Goal: Information Seeking & Learning: Learn about a topic

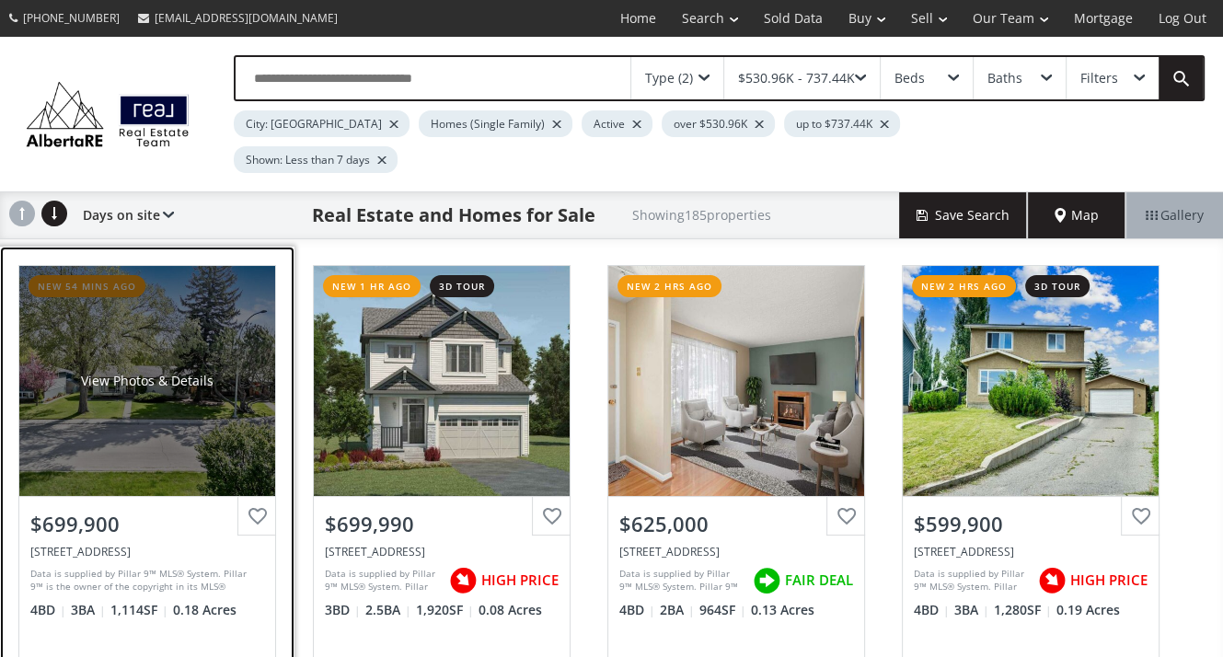
click at [103, 510] on div "$699,900" at bounding box center [147, 524] width 234 height 29
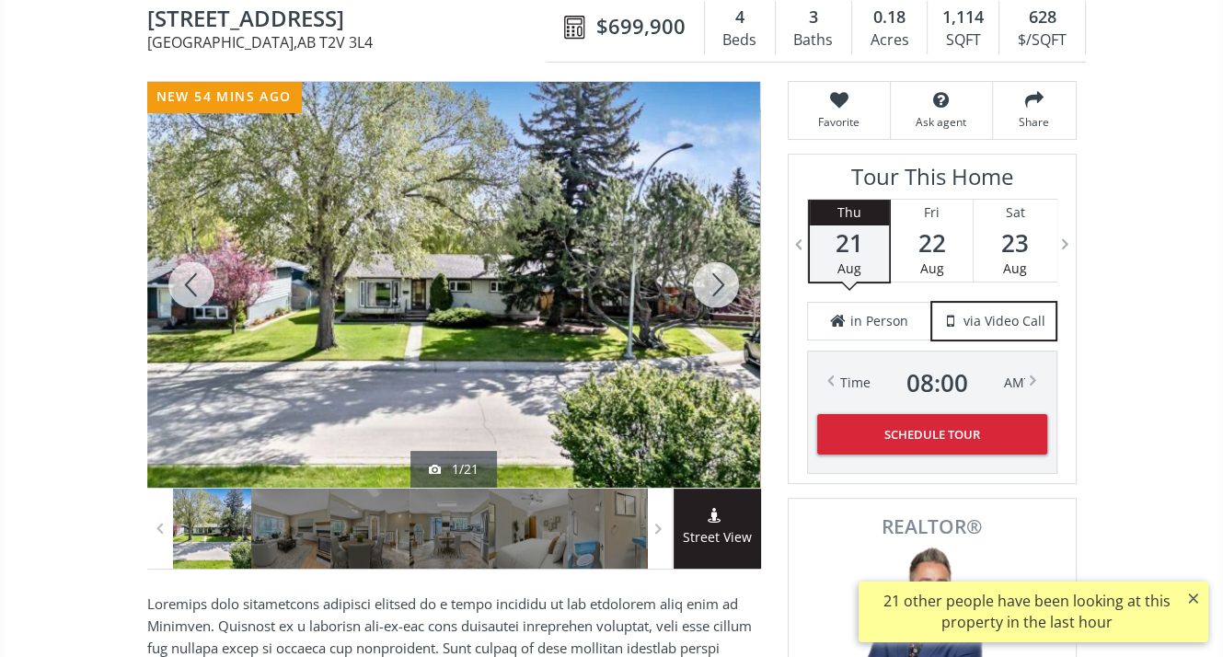
scroll to position [184, 0]
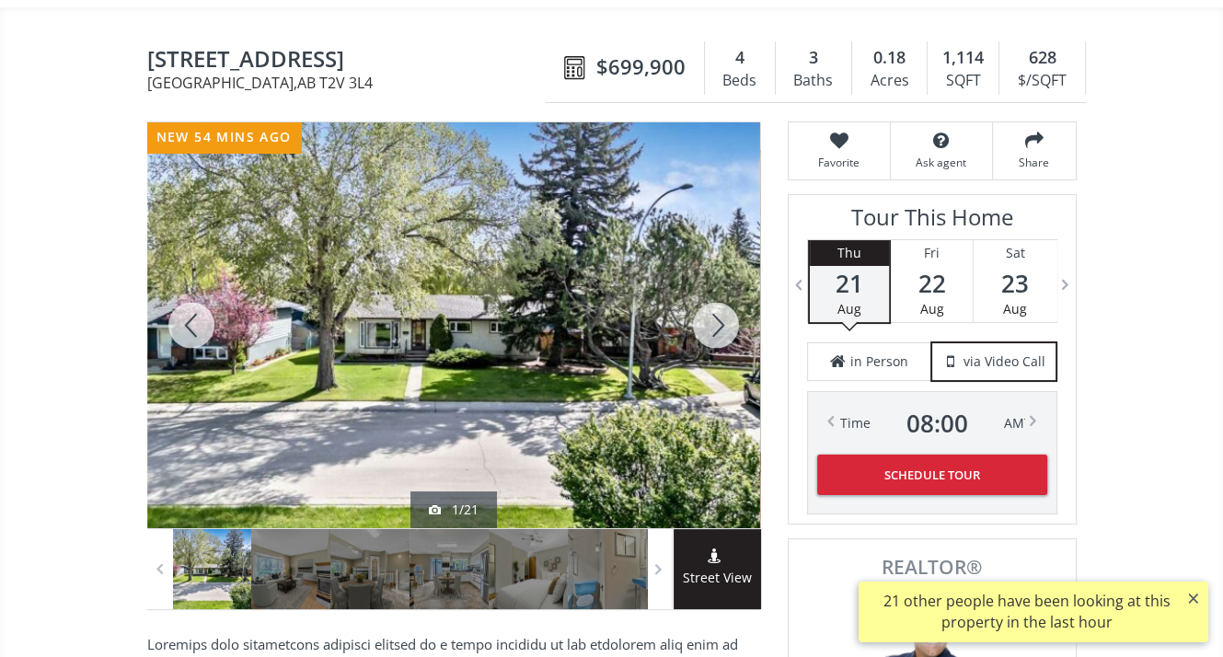
click at [516, 309] on div at bounding box center [453, 325] width 613 height 406
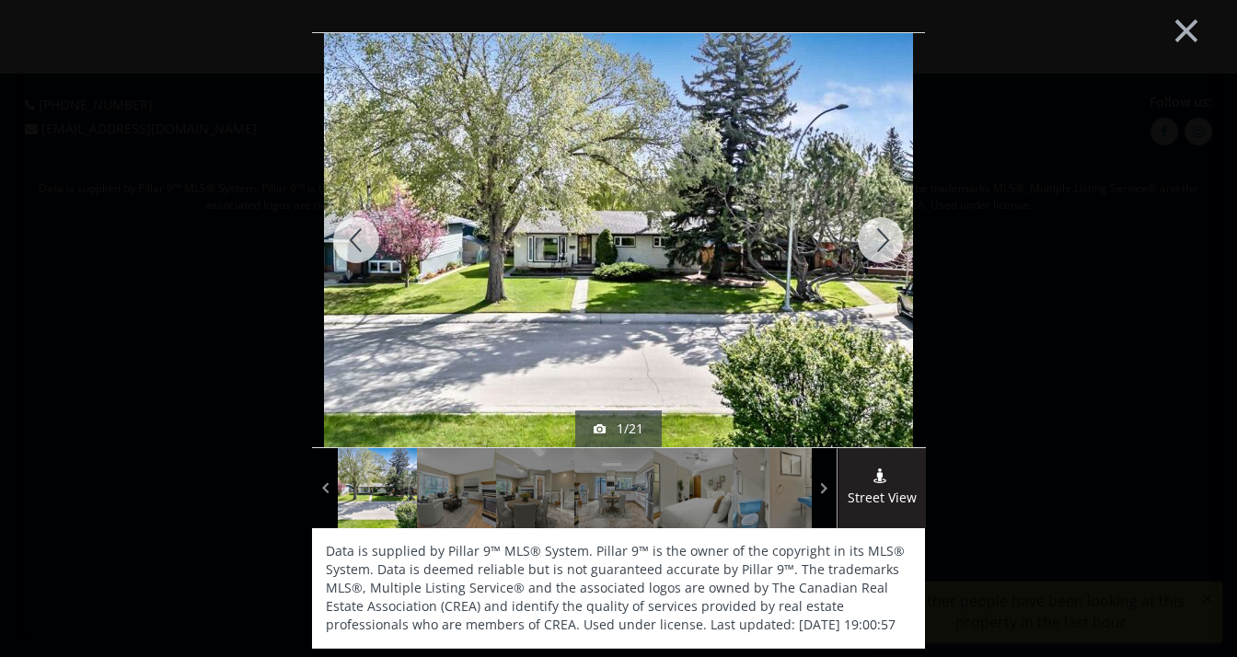
click at [874, 240] on div at bounding box center [881, 240] width 88 height 414
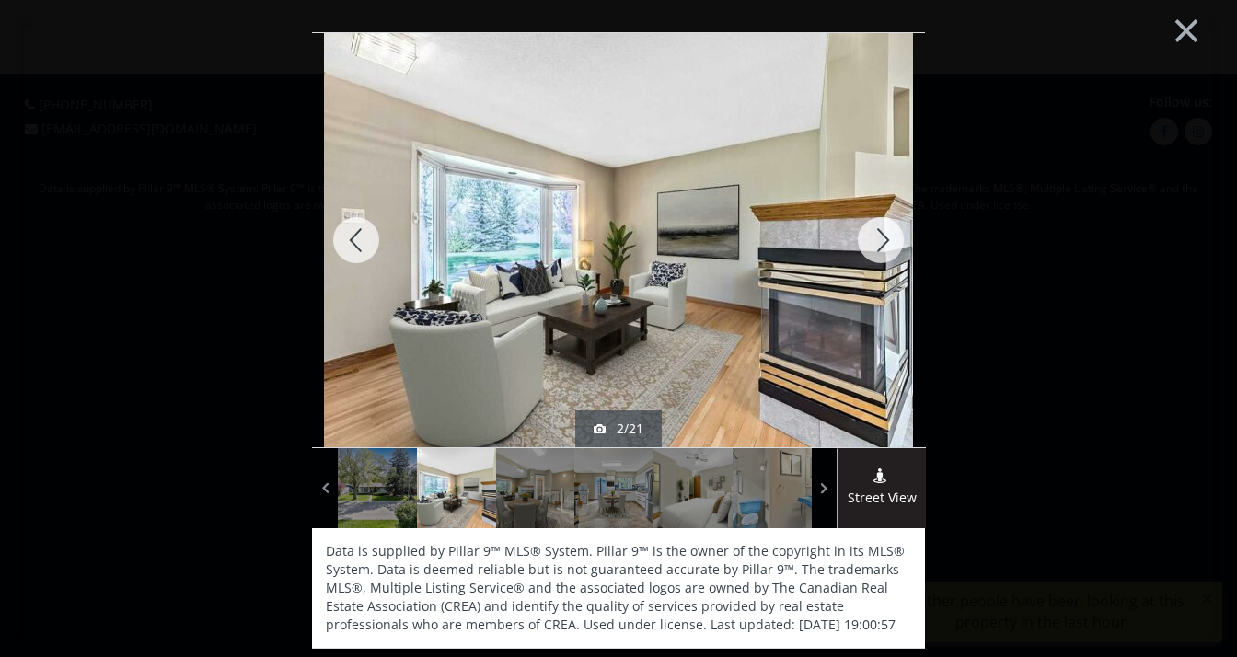
click at [874, 240] on div at bounding box center [881, 240] width 88 height 414
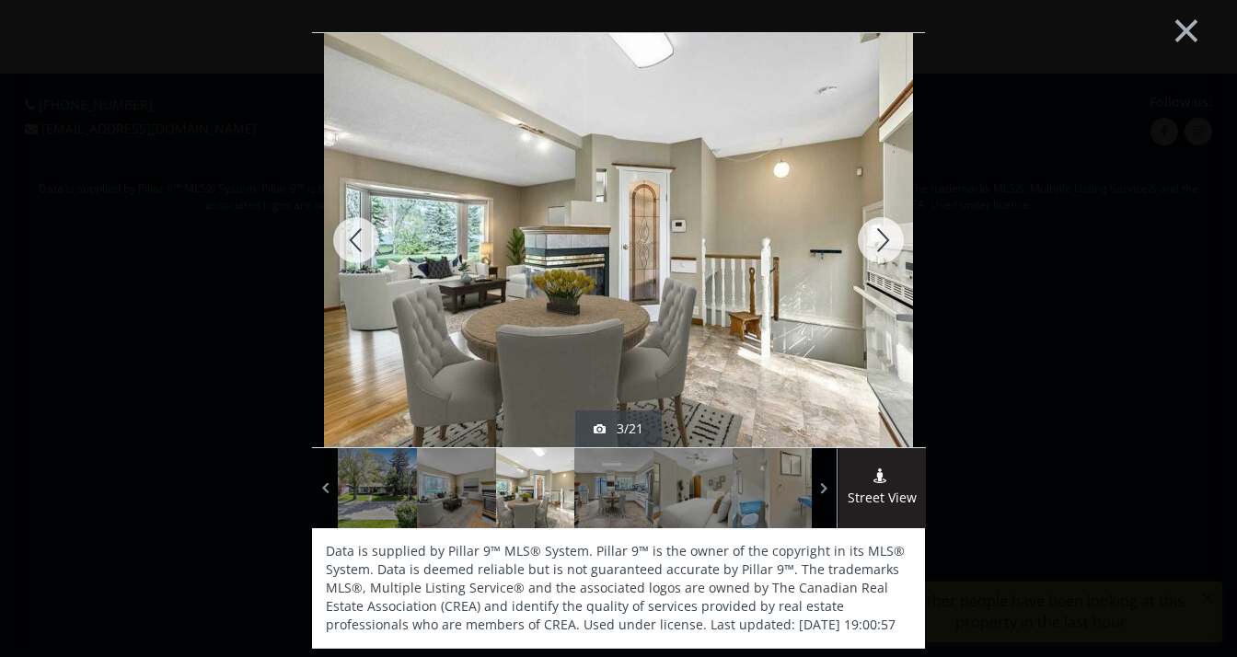
click at [874, 240] on div at bounding box center [881, 240] width 88 height 414
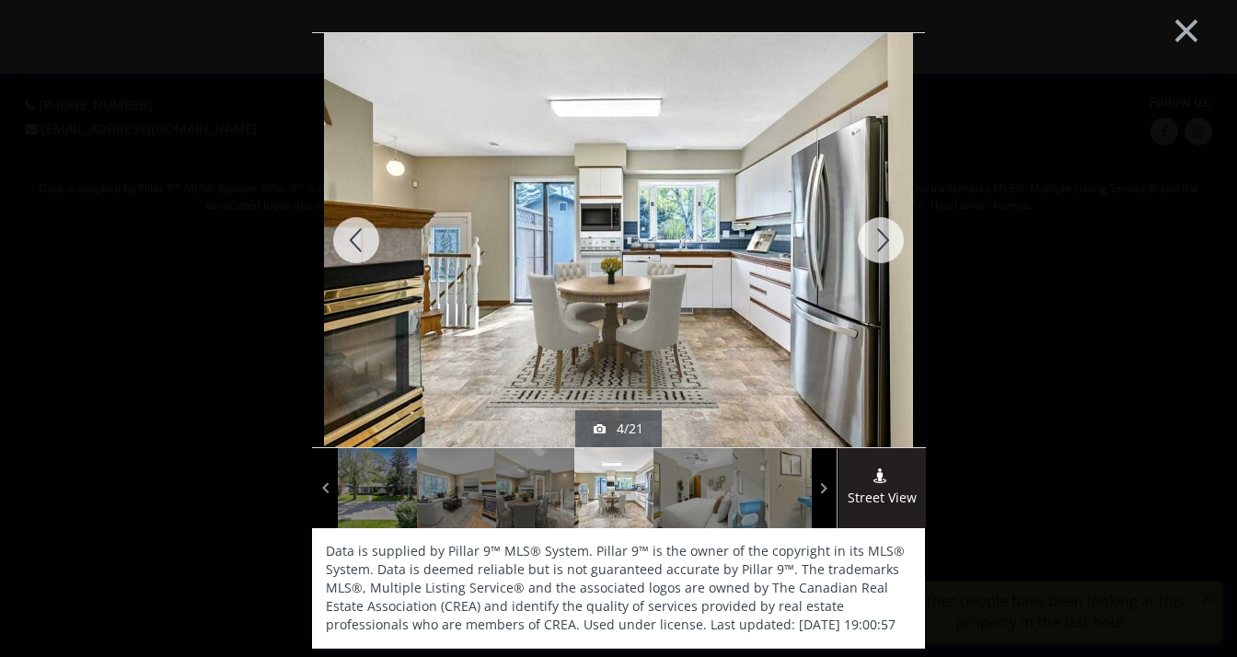
click at [874, 240] on div at bounding box center [881, 240] width 88 height 414
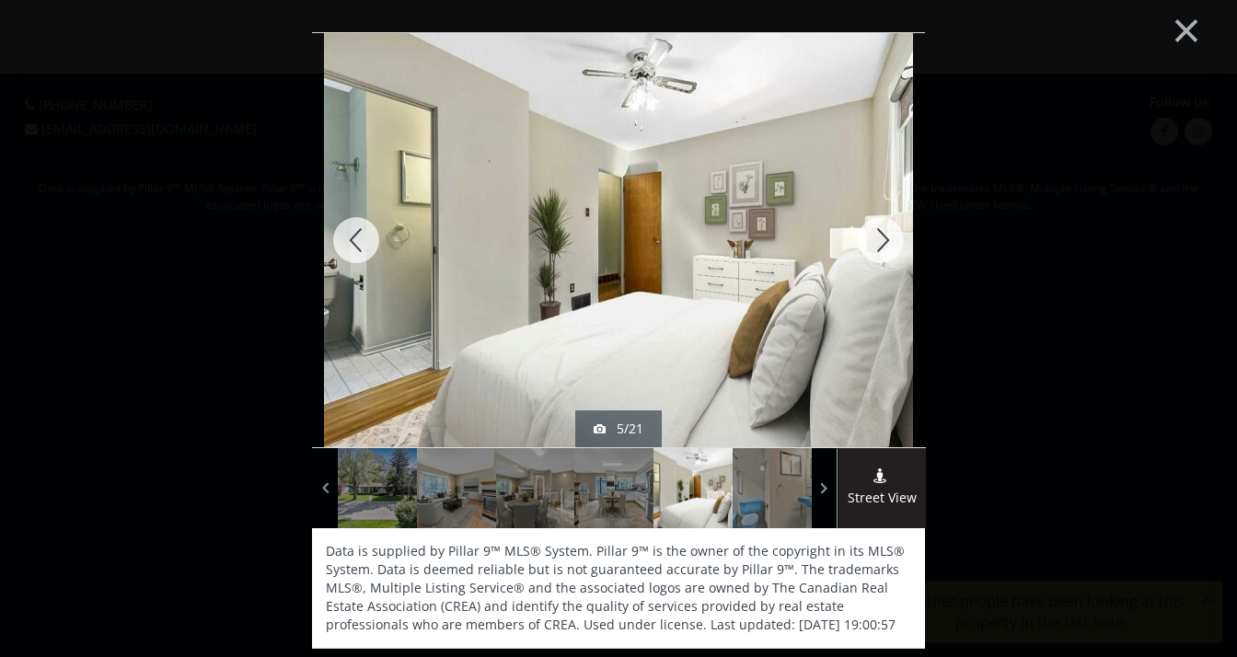
click at [874, 240] on div at bounding box center [881, 240] width 88 height 414
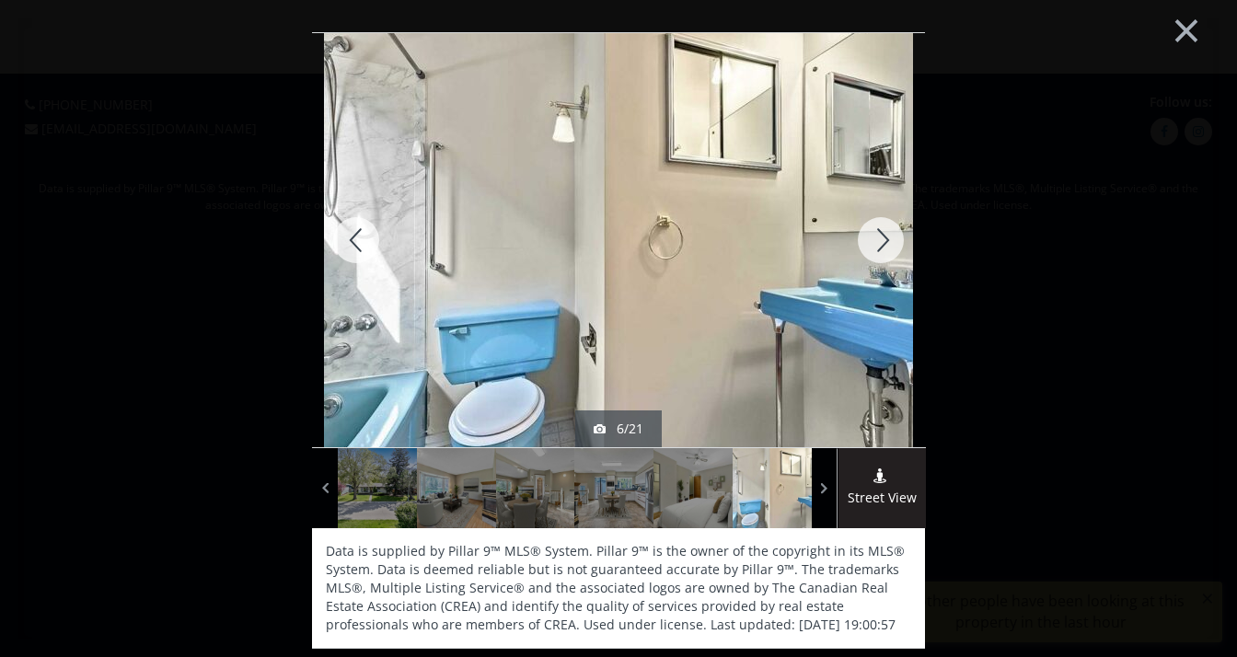
click at [874, 240] on div at bounding box center [881, 240] width 88 height 414
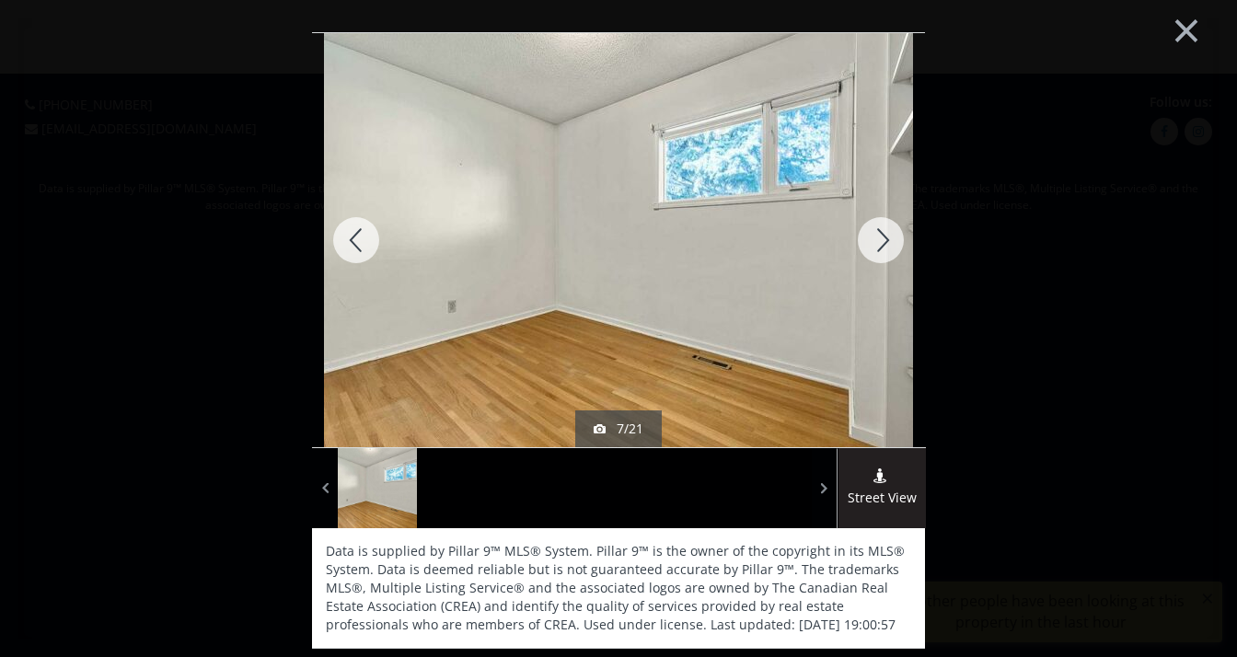
click at [874, 240] on div at bounding box center [881, 240] width 88 height 414
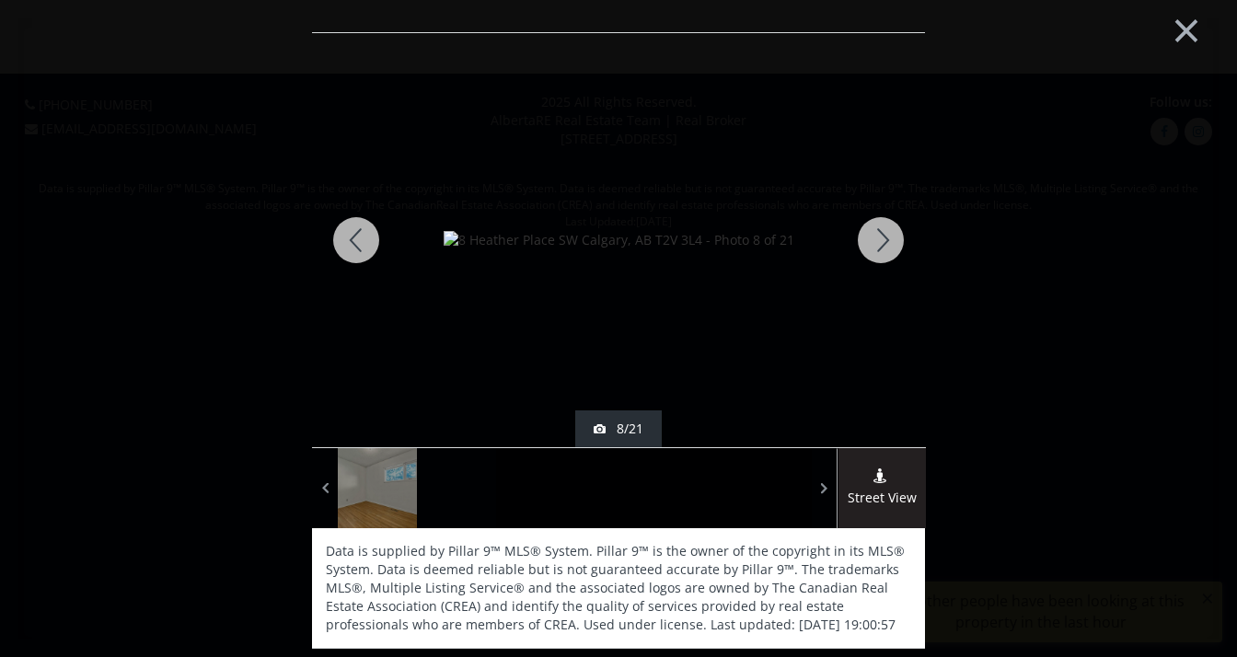
click at [874, 240] on div at bounding box center [881, 240] width 88 height 414
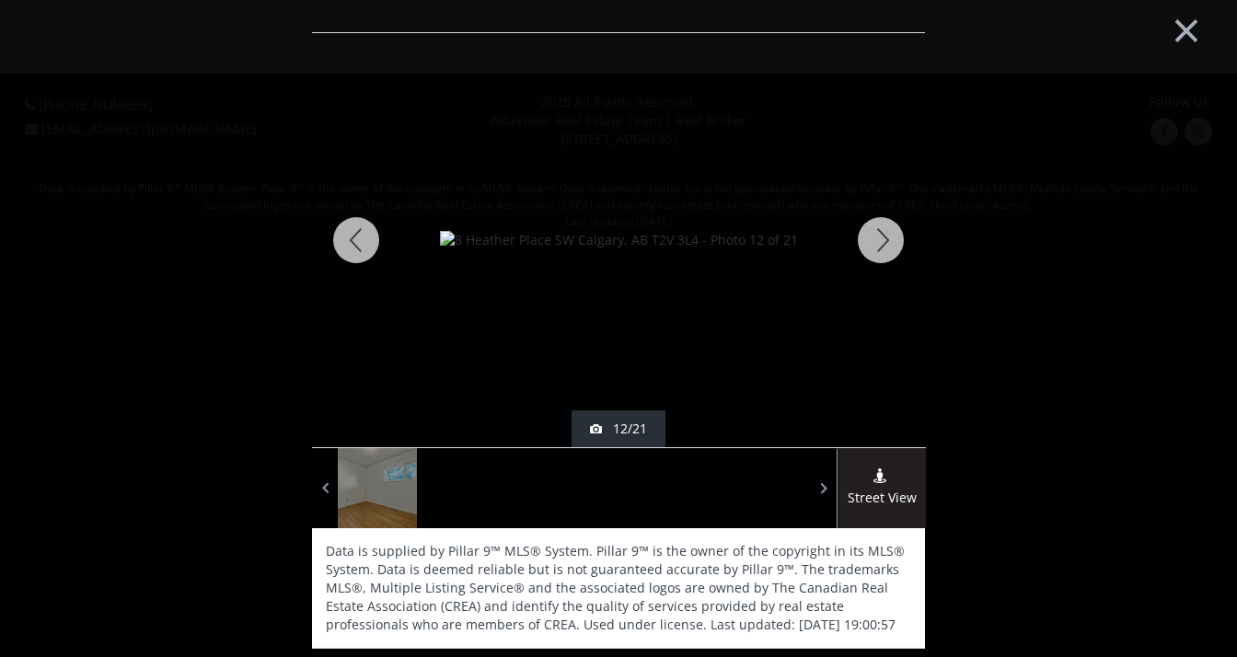
click at [874, 240] on div at bounding box center [881, 240] width 88 height 414
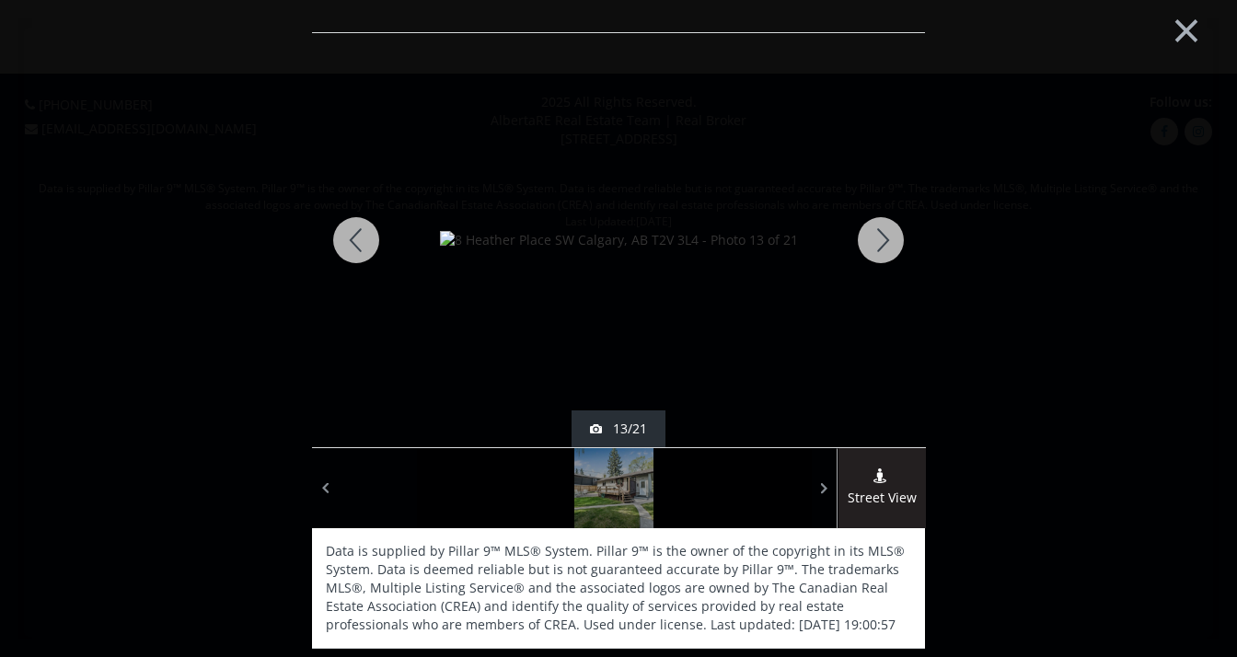
click at [874, 240] on div at bounding box center [881, 240] width 88 height 414
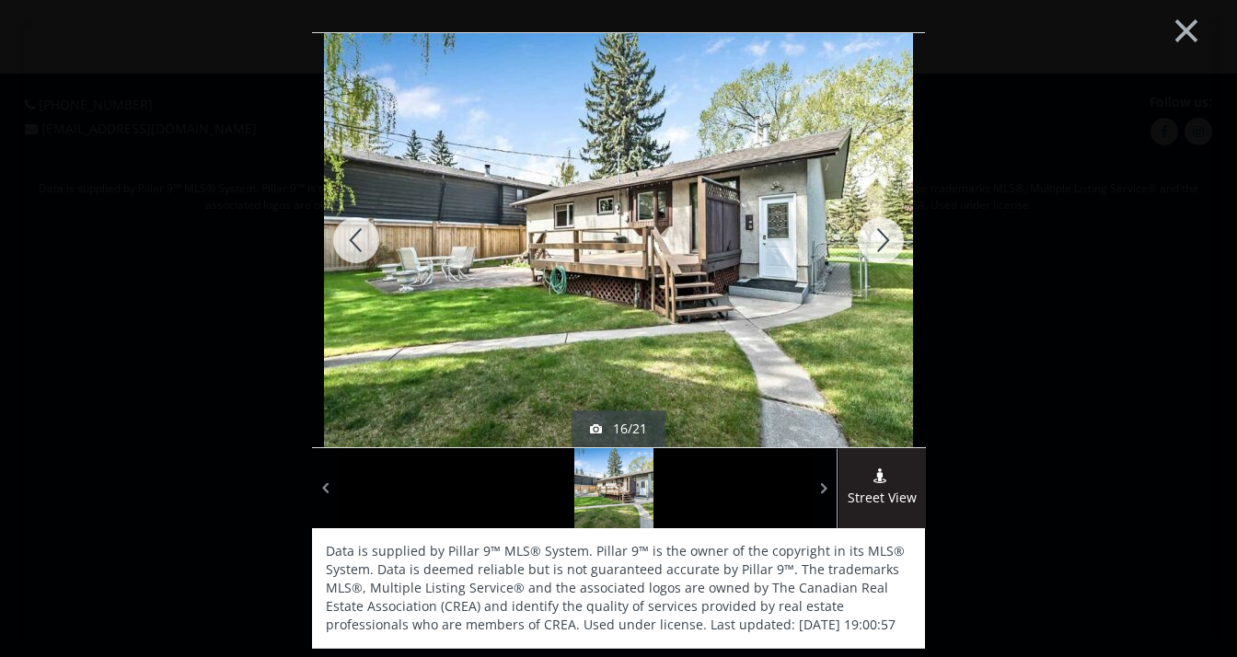
click at [874, 240] on div at bounding box center [881, 240] width 88 height 414
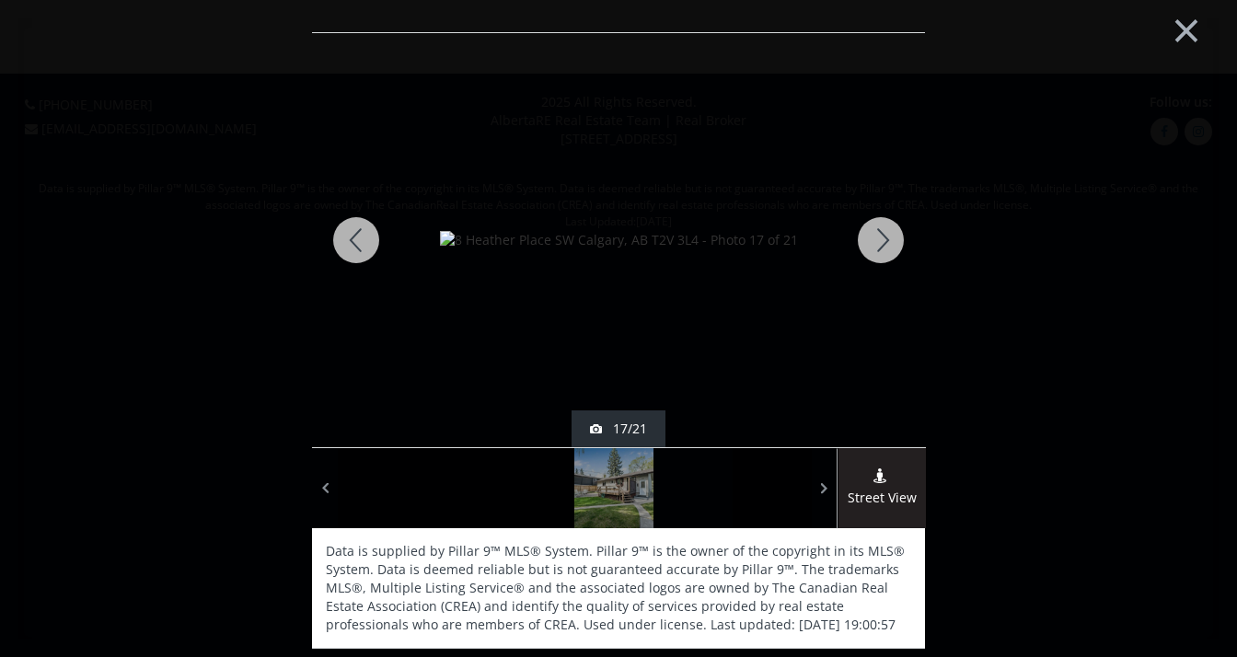
click at [874, 240] on div at bounding box center [881, 240] width 88 height 414
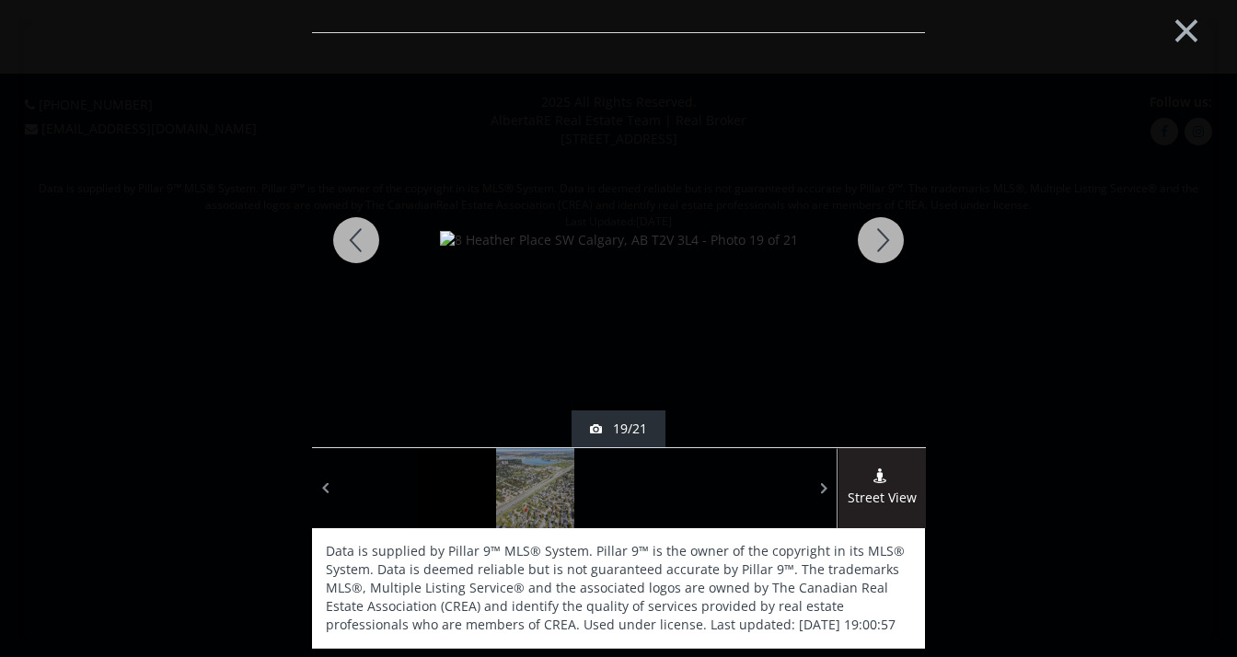
click at [874, 240] on div at bounding box center [881, 240] width 88 height 414
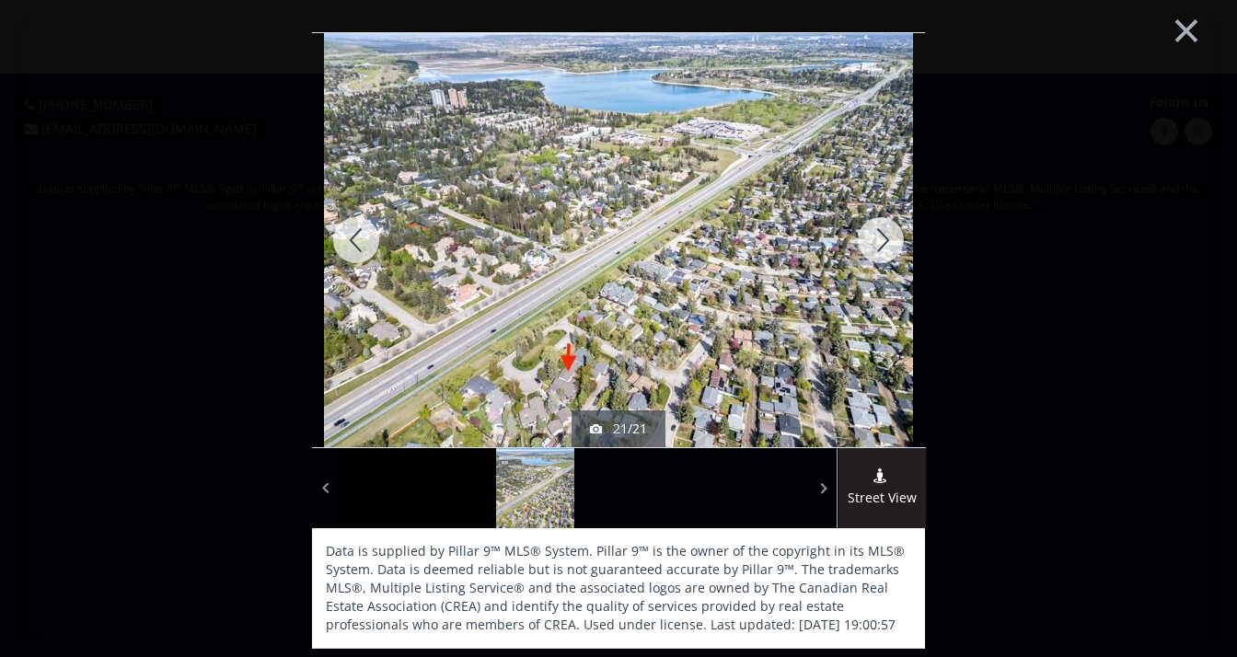
click at [874, 240] on div at bounding box center [881, 240] width 88 height 414
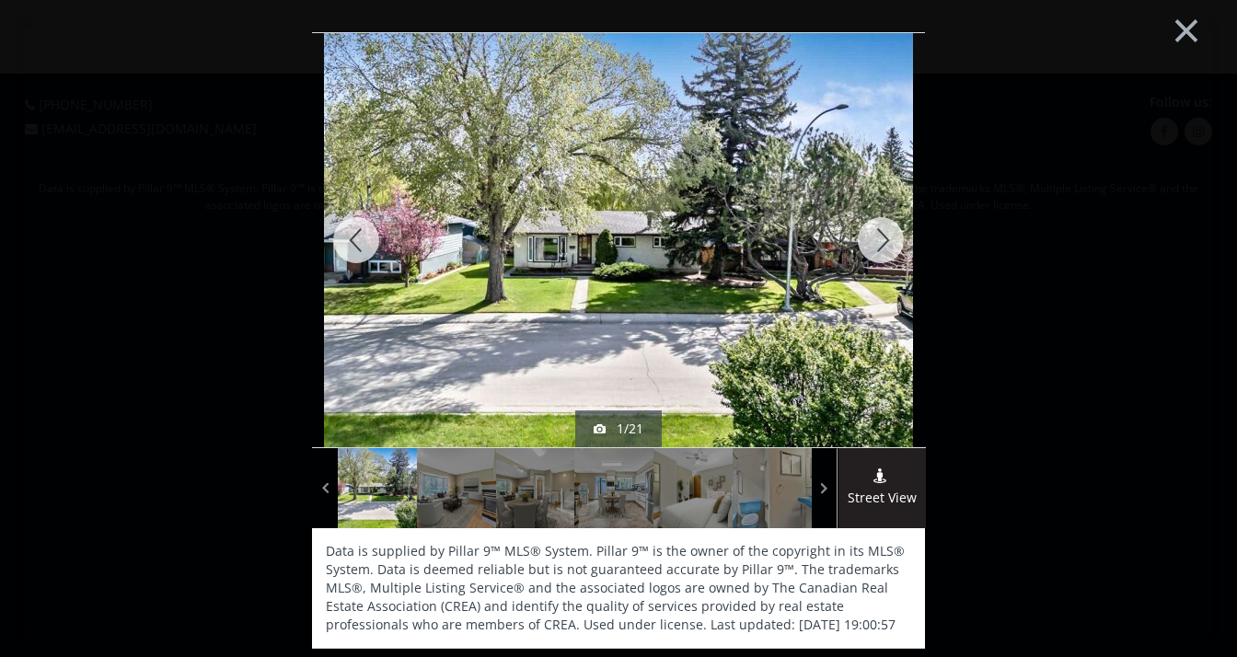
click at [874, 240] on div at bounding box center [881, 240] width 88 height 414
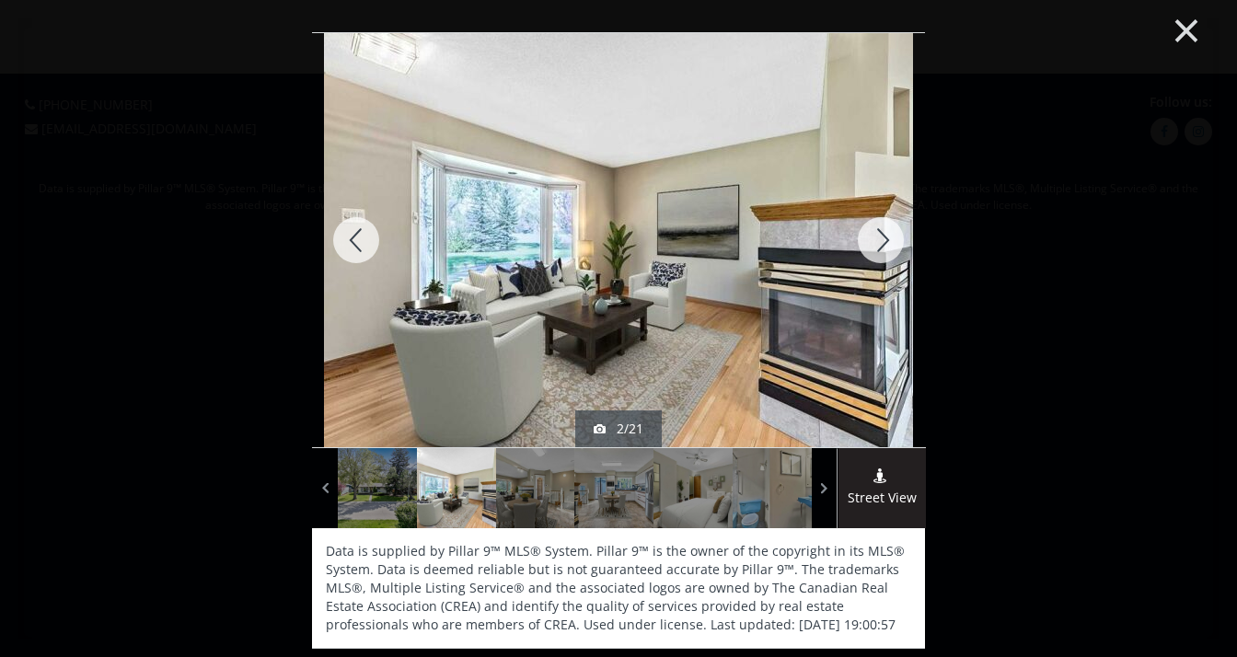
click at [1175, 37] on button "×" at bounding box center [1186, 28] width 101 height 75
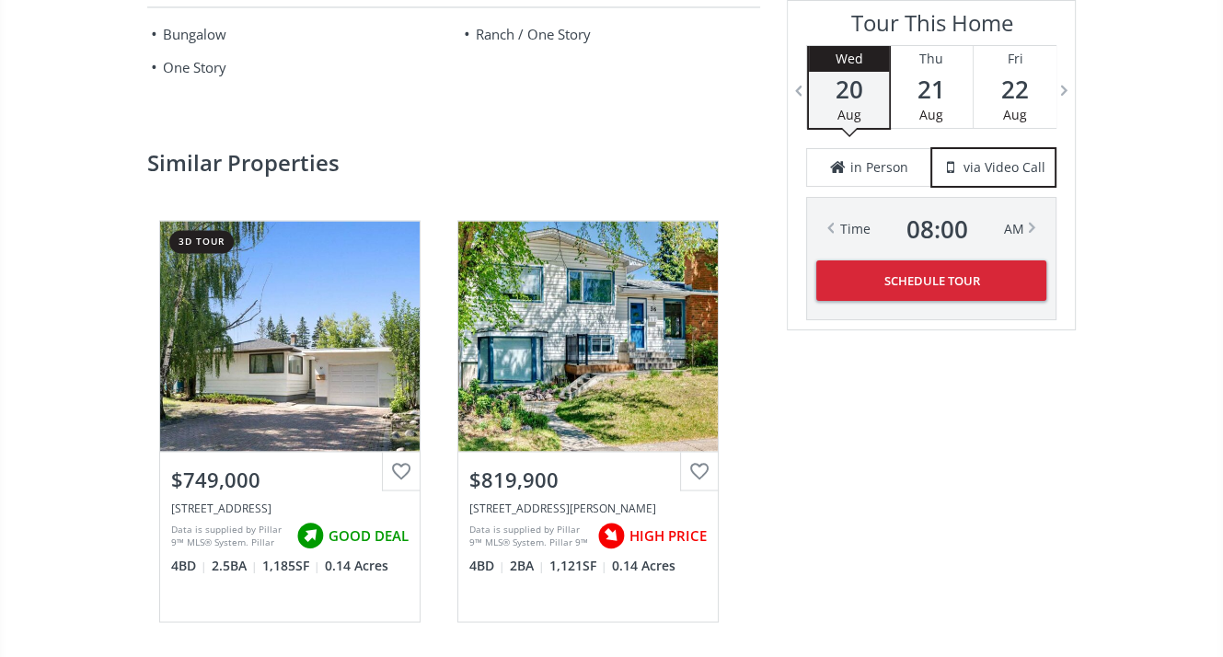
scroll to position [2669, 0]
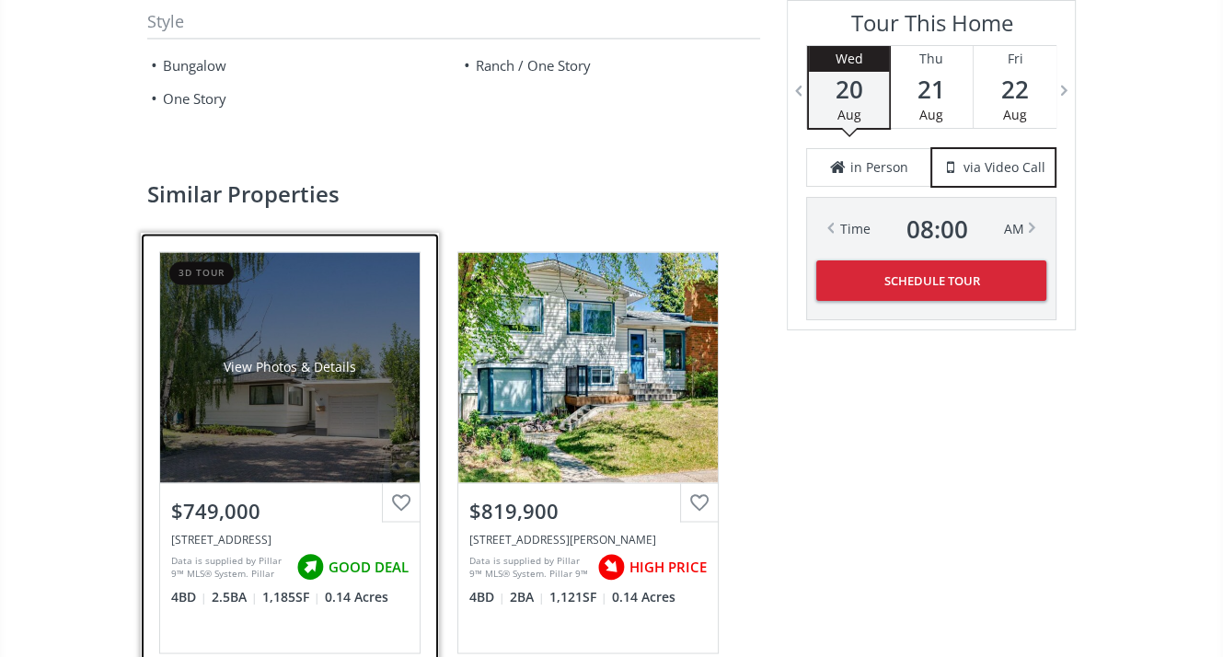
click at [214, 496] on div "$749,000" at bounding box center [289, 510] width 237 height 29
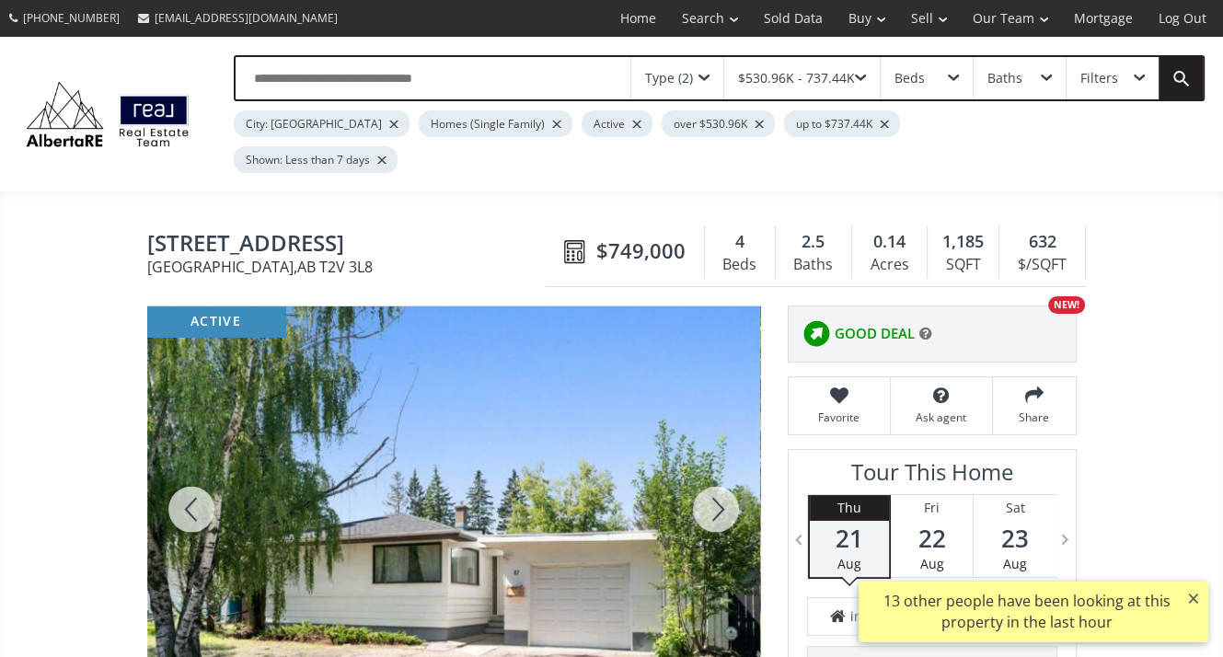
click at [705, 472] on div at bounding box center [716, 510] width 88 height 406
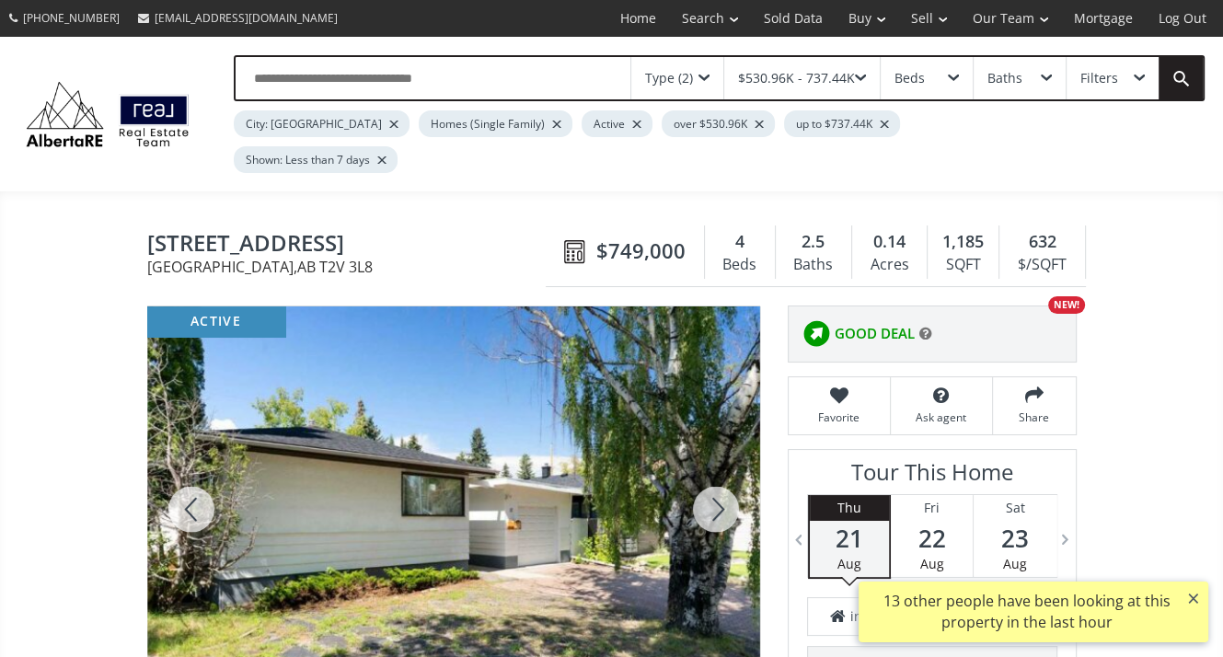
click at [705, 472] on div at bounding box center [716, 510] width 88 height 406
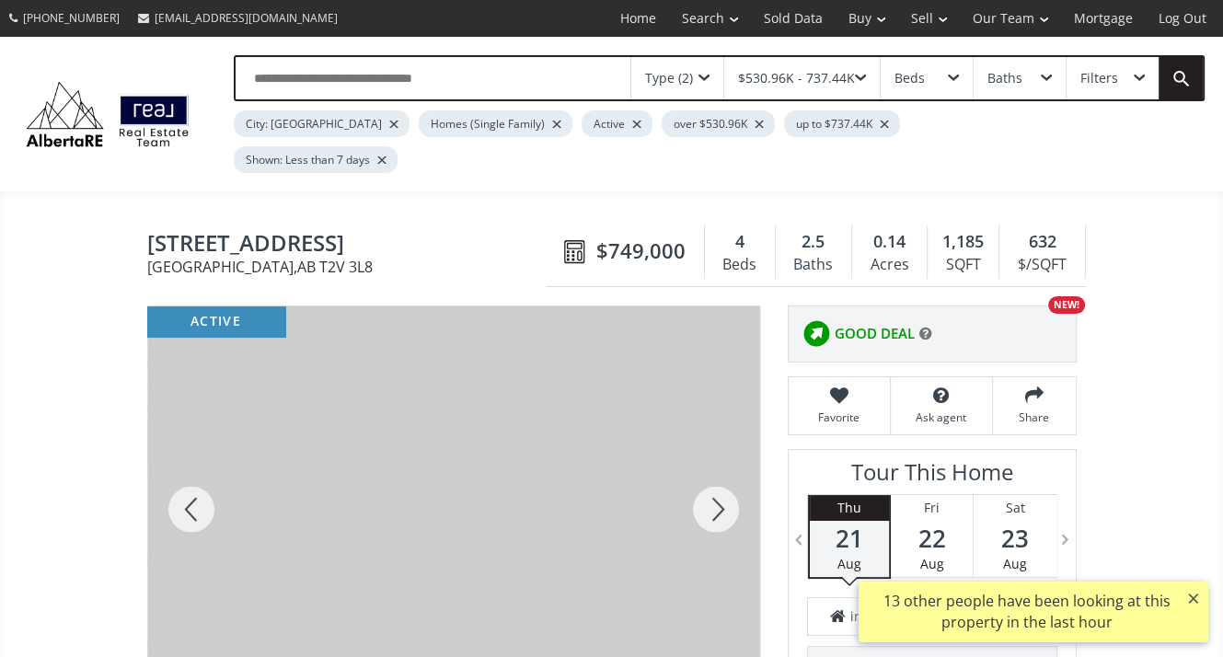
click at [705, 472] on div at bounding box center [716, 510] width 88 height 406
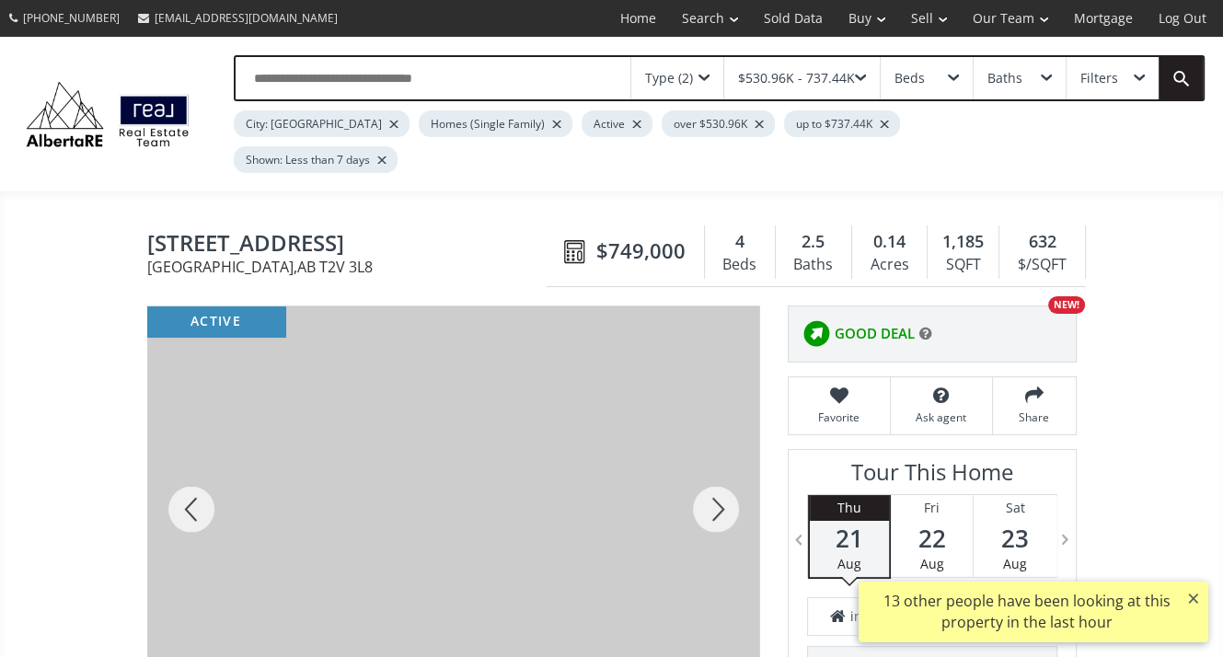
click at [705, 472] on div at bounding box center [716, 510] width 88 height 406
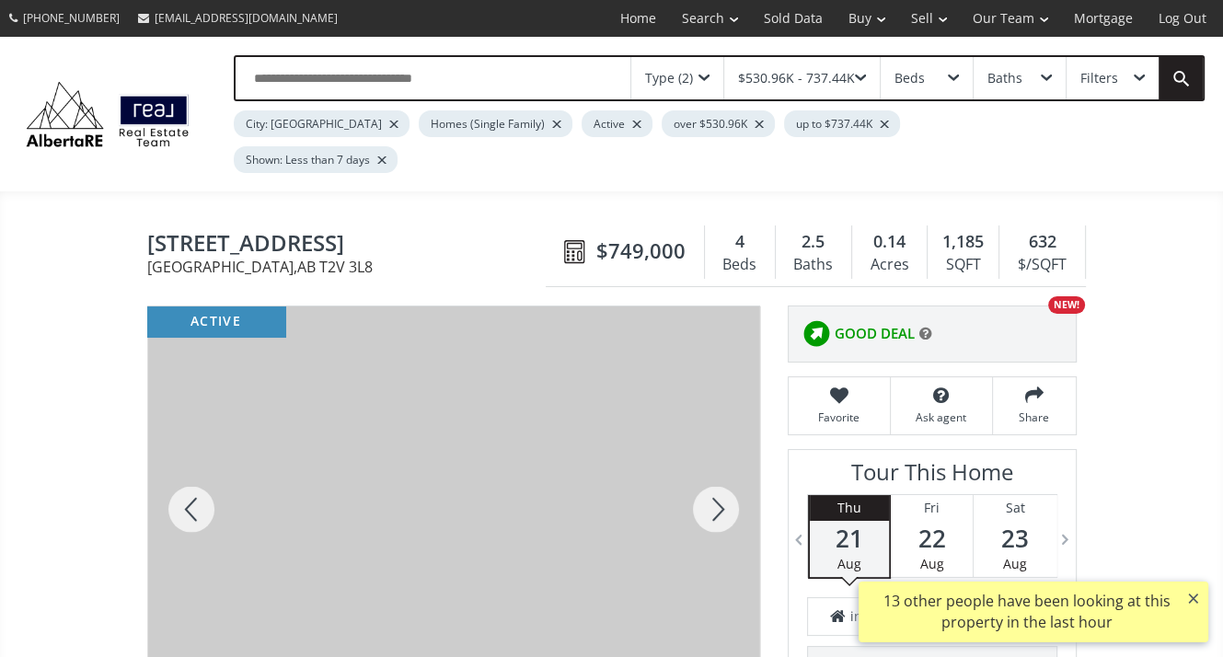
click at [705, 472] on div at bounding box center [716, 510] width 88 height 406
drag, startPoint x: 195, startPoint y: 458, endPoint x: 222, endPoint y: 434, distance: 35.9
click at [195, 457] on div at bounding box center [191, 510] width 88 height 406
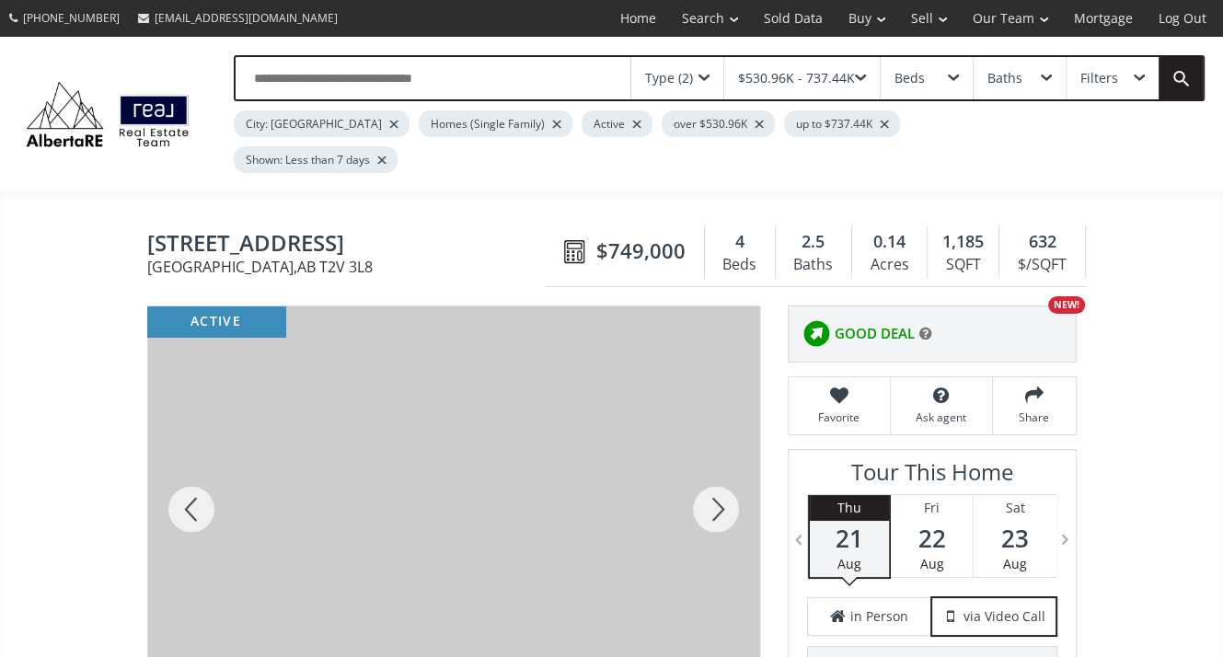
click at [715, 476] on div at bounding box center [716, 510] width 88 height 406
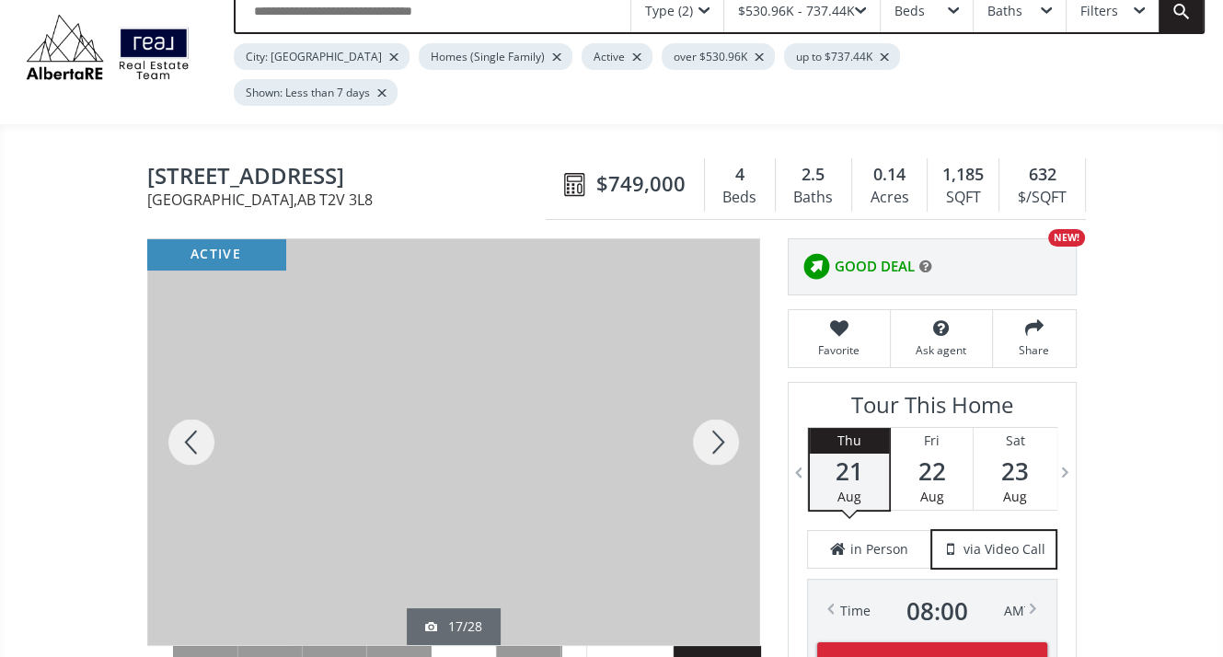
scroll to position [276, 0]
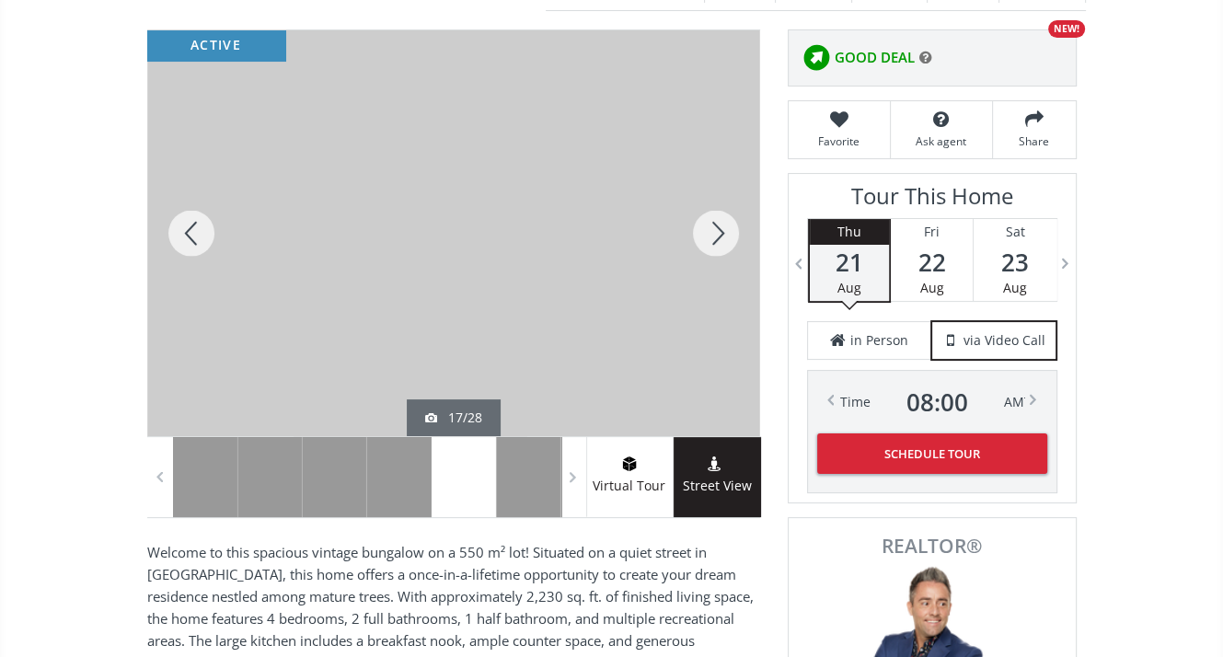
click at [718, 202] on div at bounding box center [716, 233] width 88 height 406
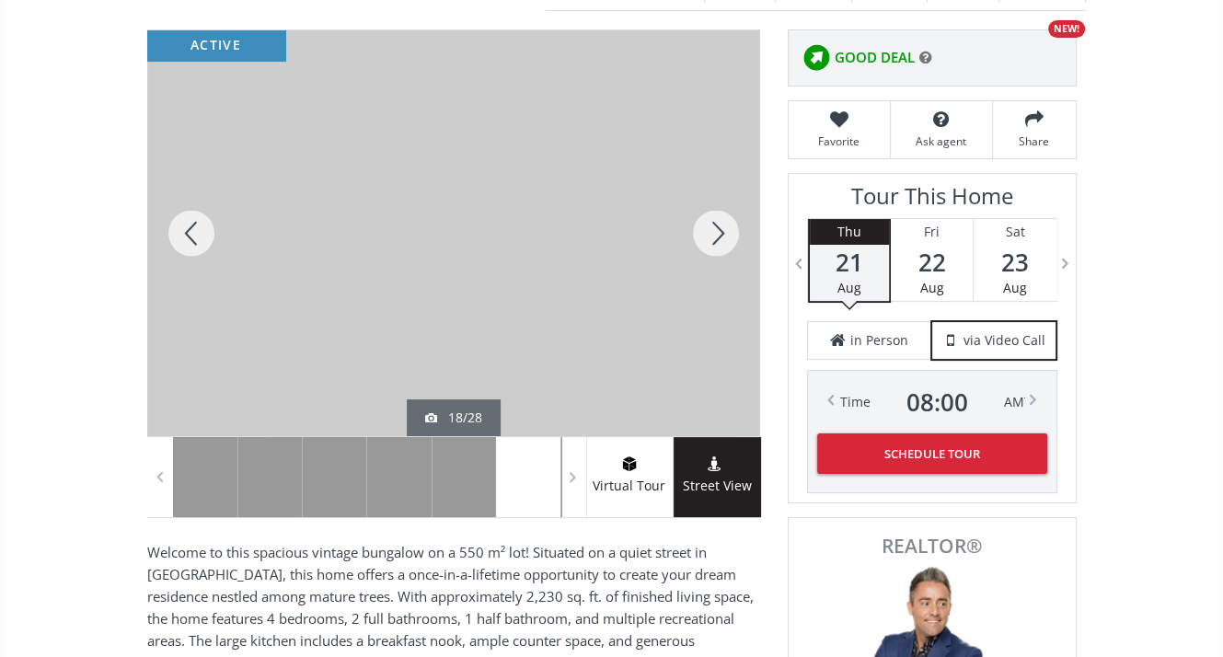
click at [718, 202] on div at bounding box center [716, 233] width 88 height 406
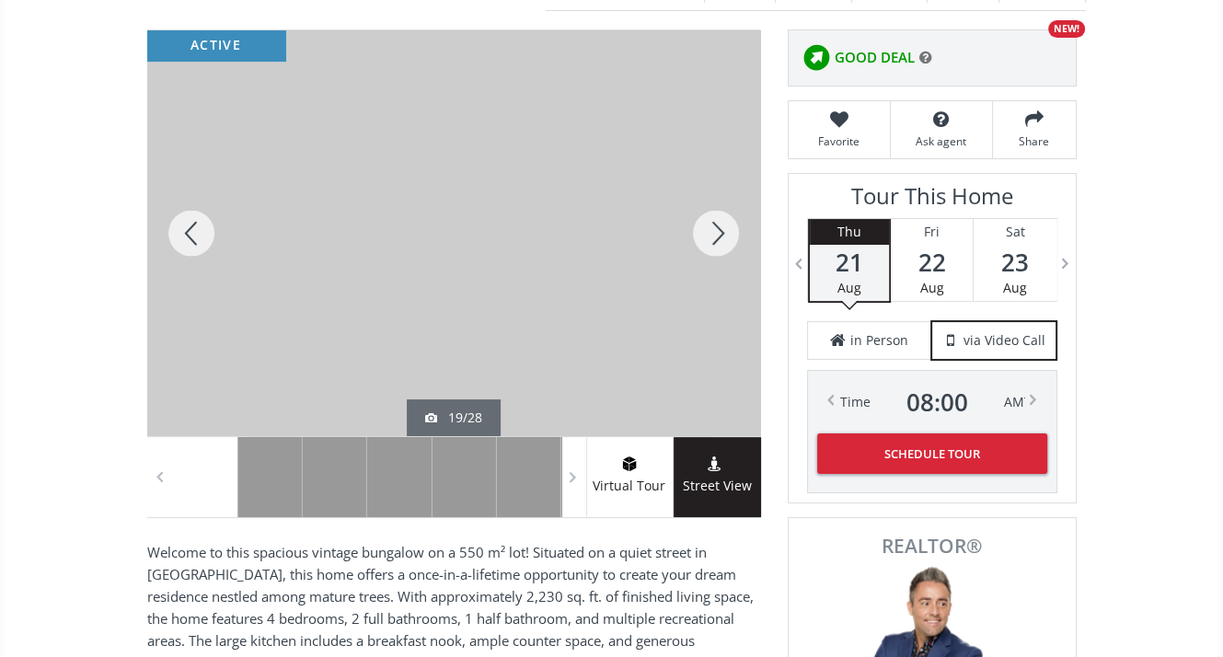
click at [718, 202] on div at bounding box center [716, 233] width 88 height 406
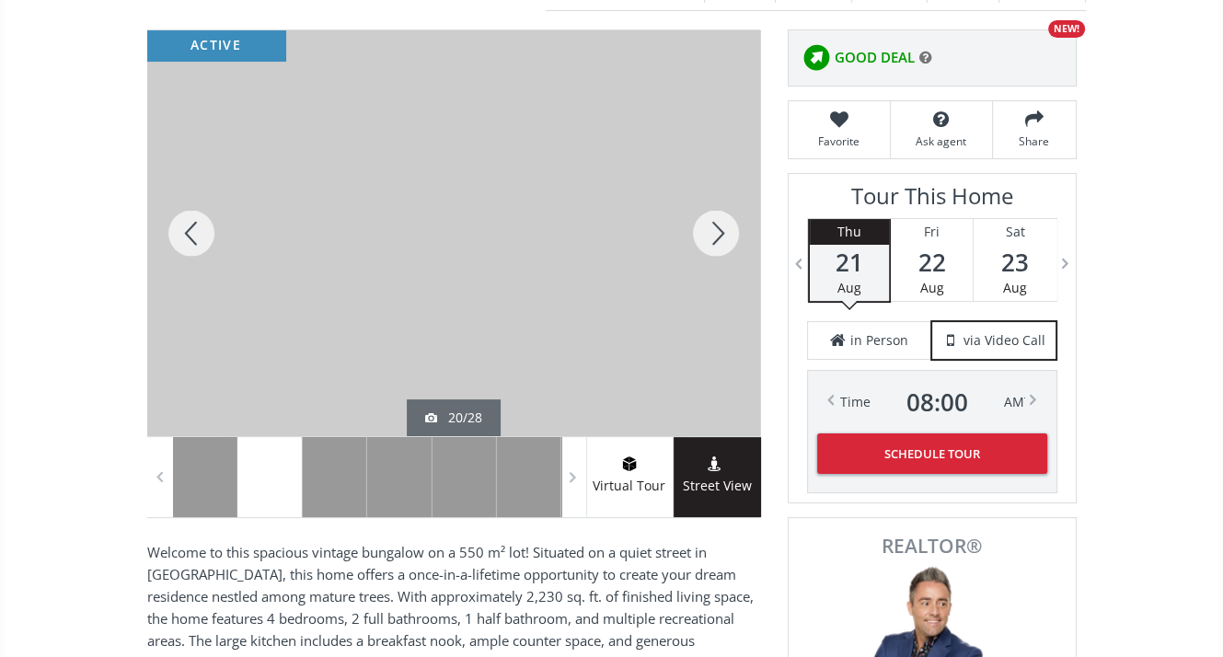
click at [718, 202] on div at bounding box center [716, 233] width 88 height 406
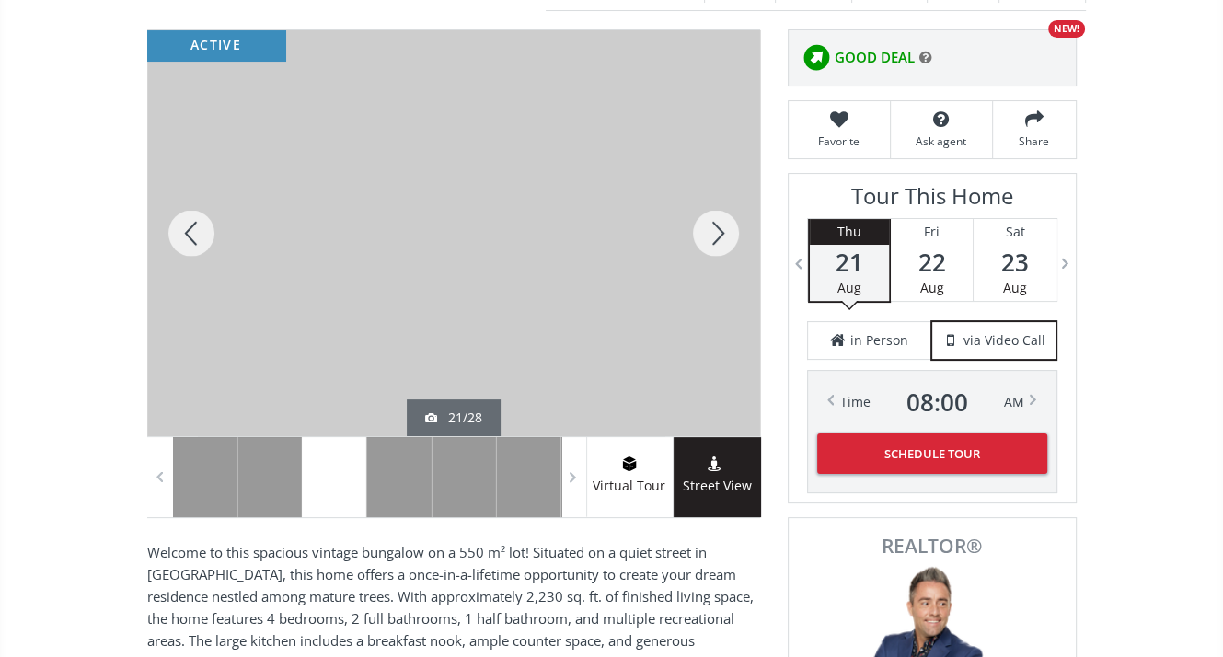
click at [718, 202] on div at bounding box center [716, 233] width 88 height 406
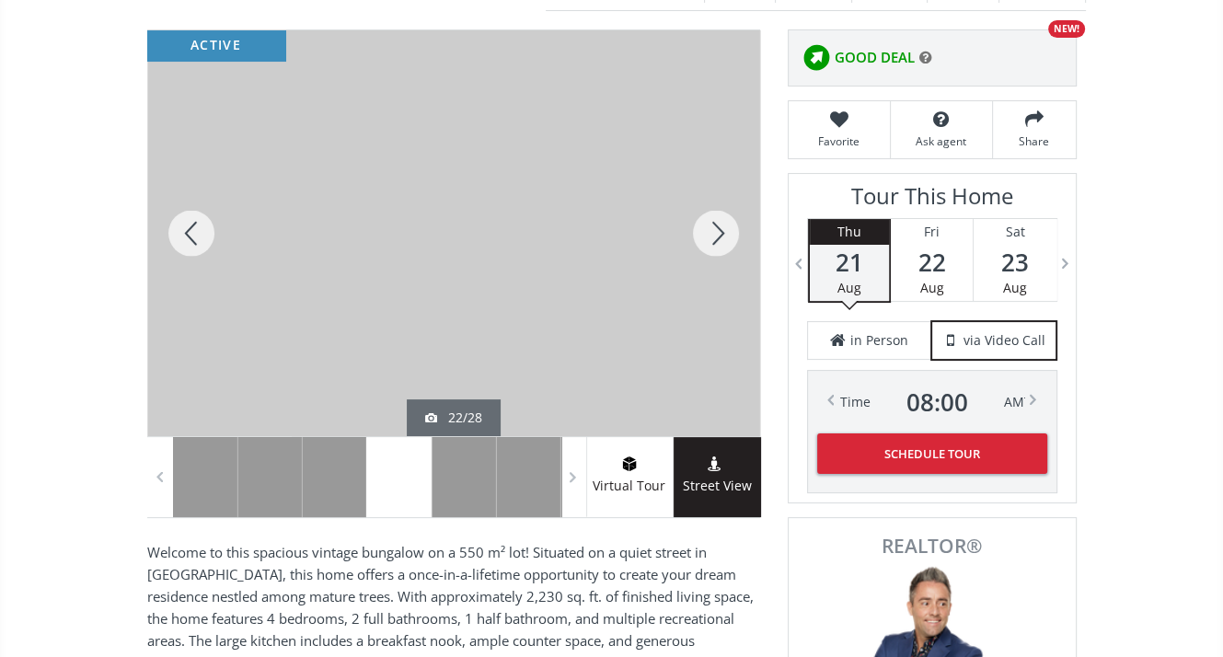
click at [718, 202] on div at bounding box center [716, 233] width 88 height 406
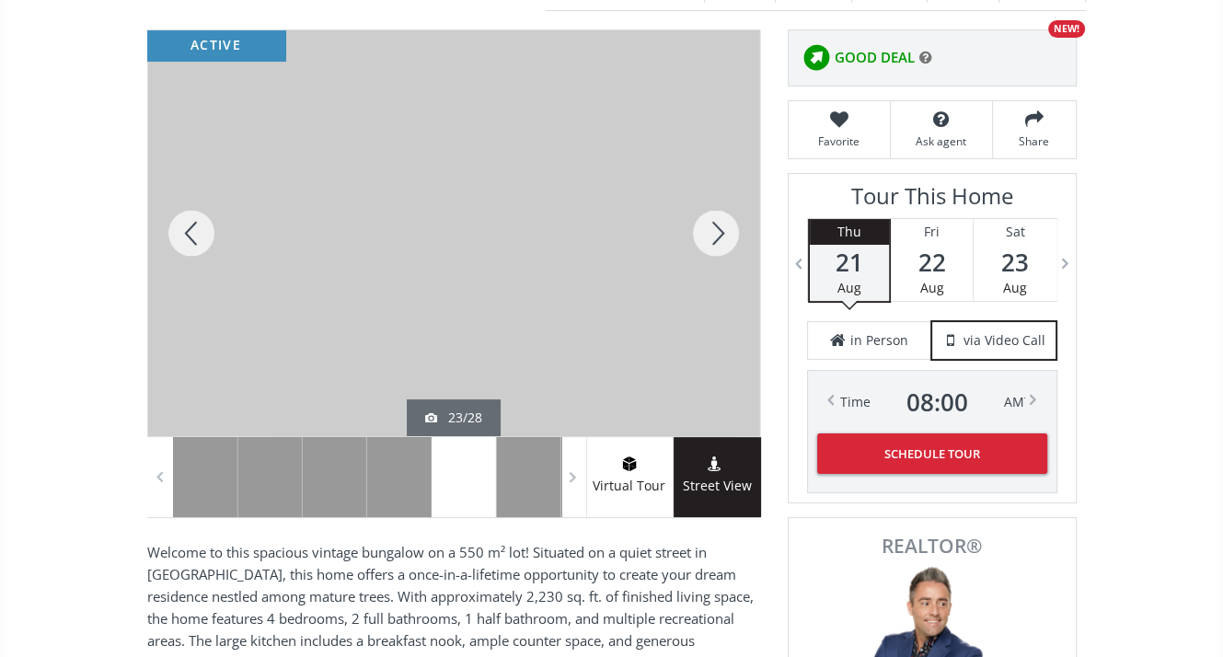
click at [718, 202] on div at bounding box center [716, 233] width 88 height 406
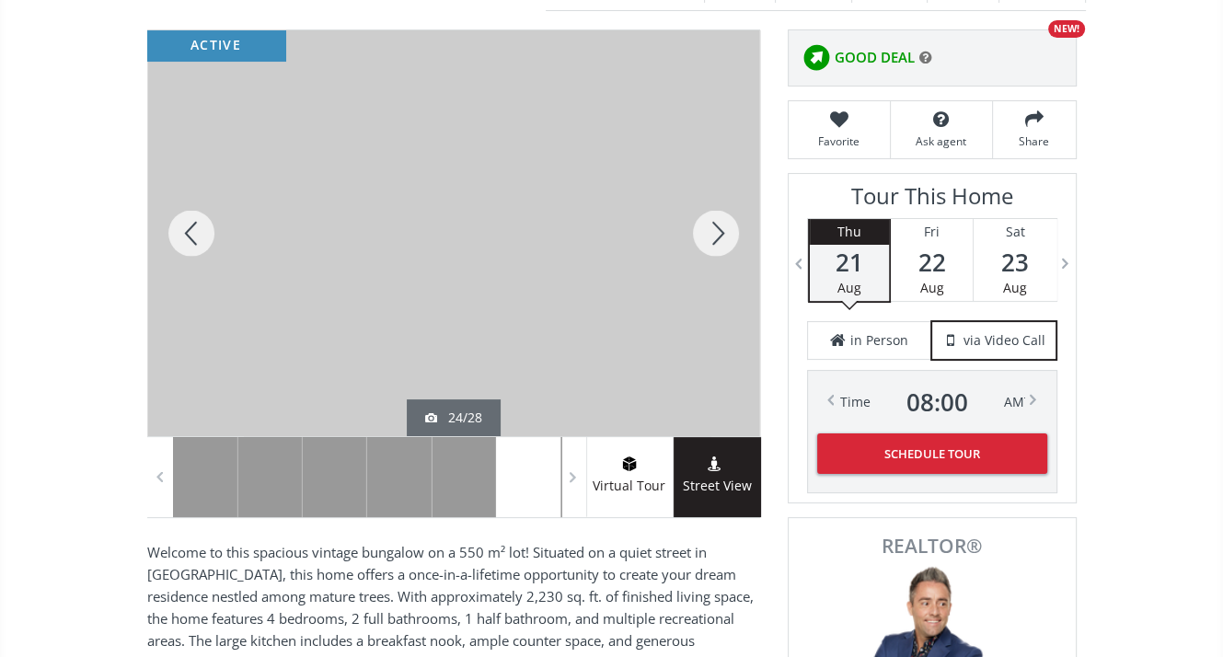
click at [718, 202] on div at bounding box center [716, 233] width 88 height 406
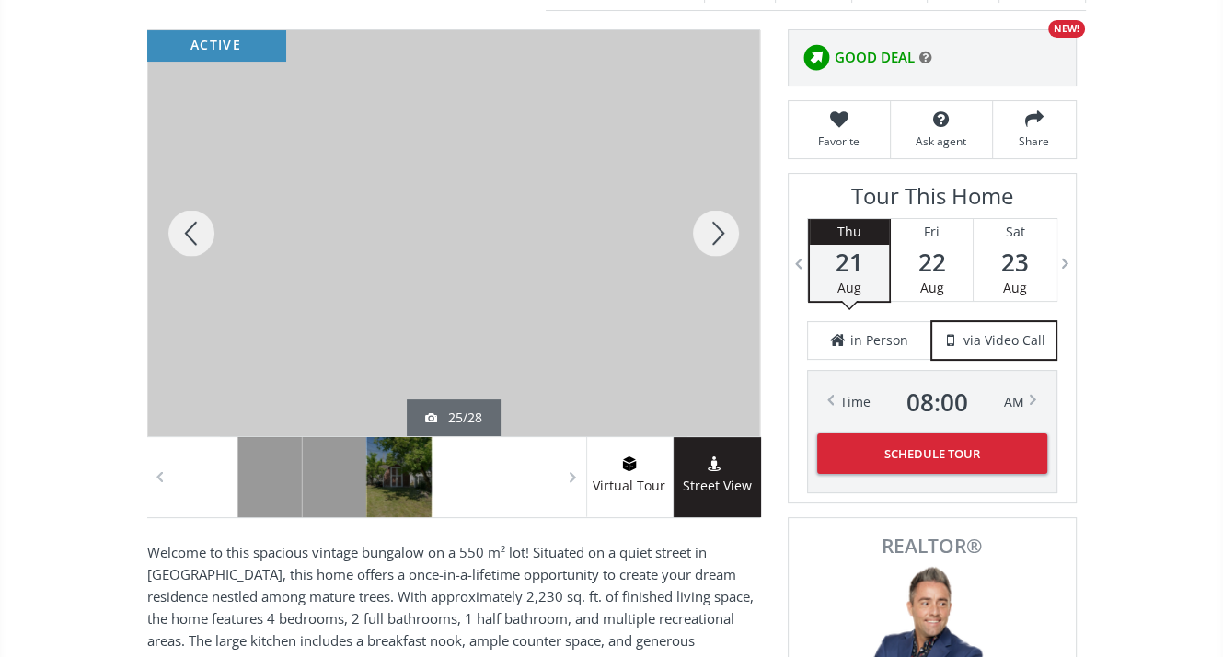
click at [718, 202] on div at bounding box center [716, 233] width 88 height 406
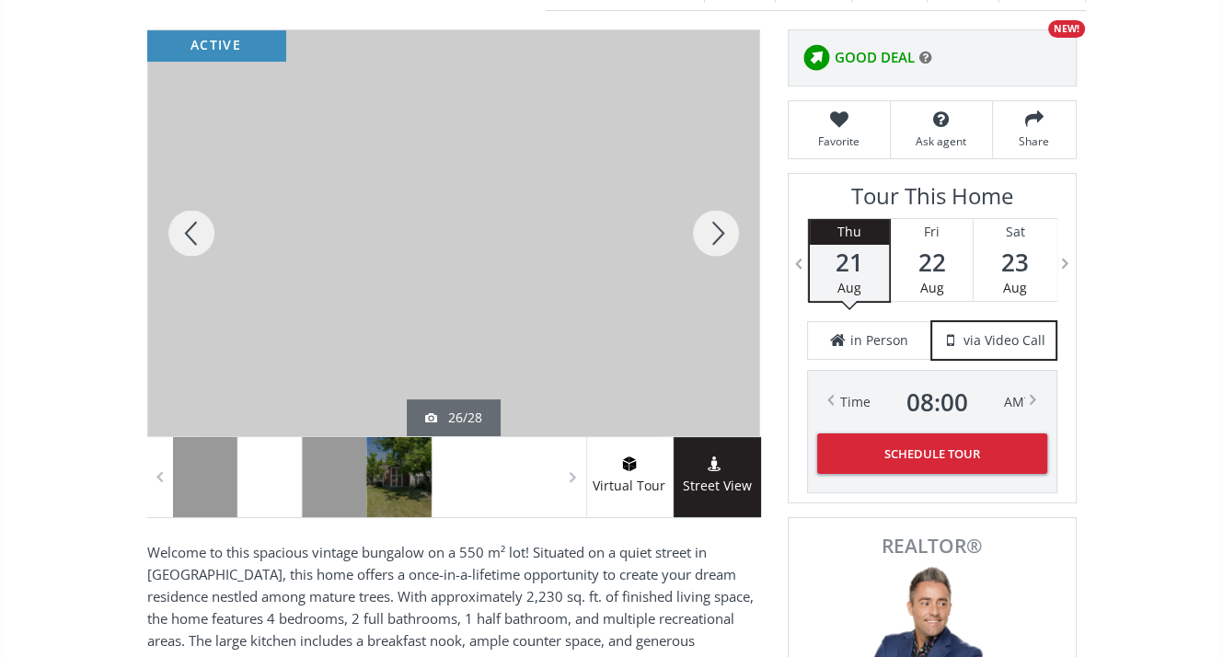
click at [718, 202] on div at bounding box center [716, 233] width 88 height 406
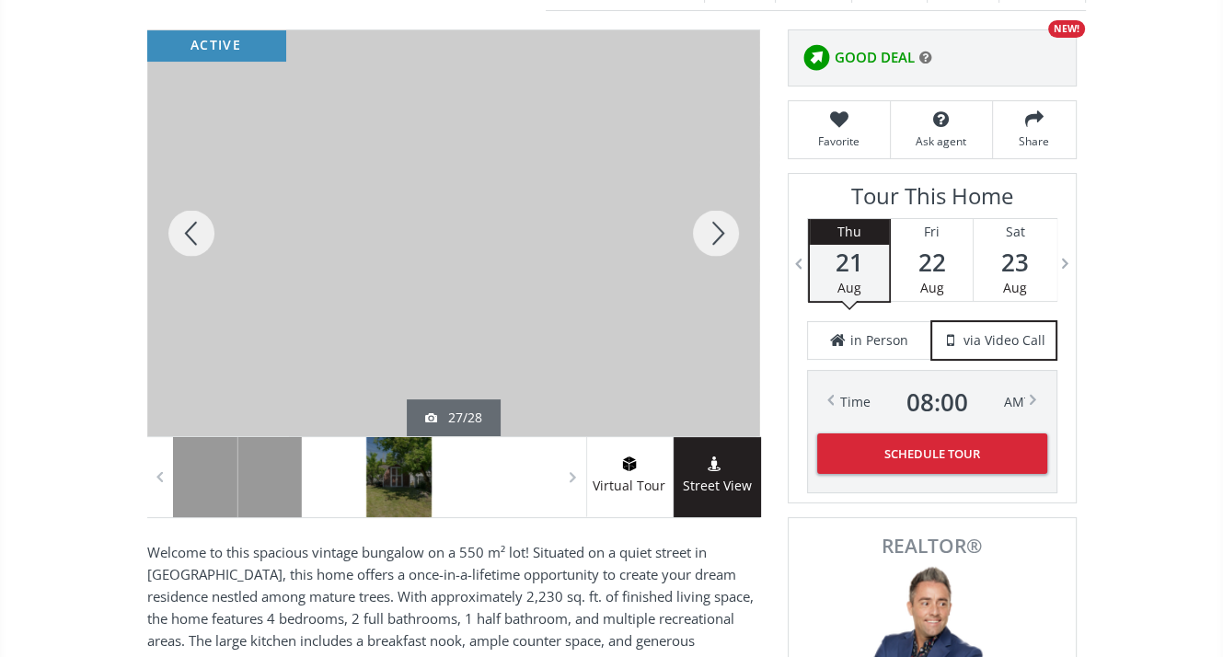
click at [718, 202] on div at bounding box center [716, 233] width 88 height 406
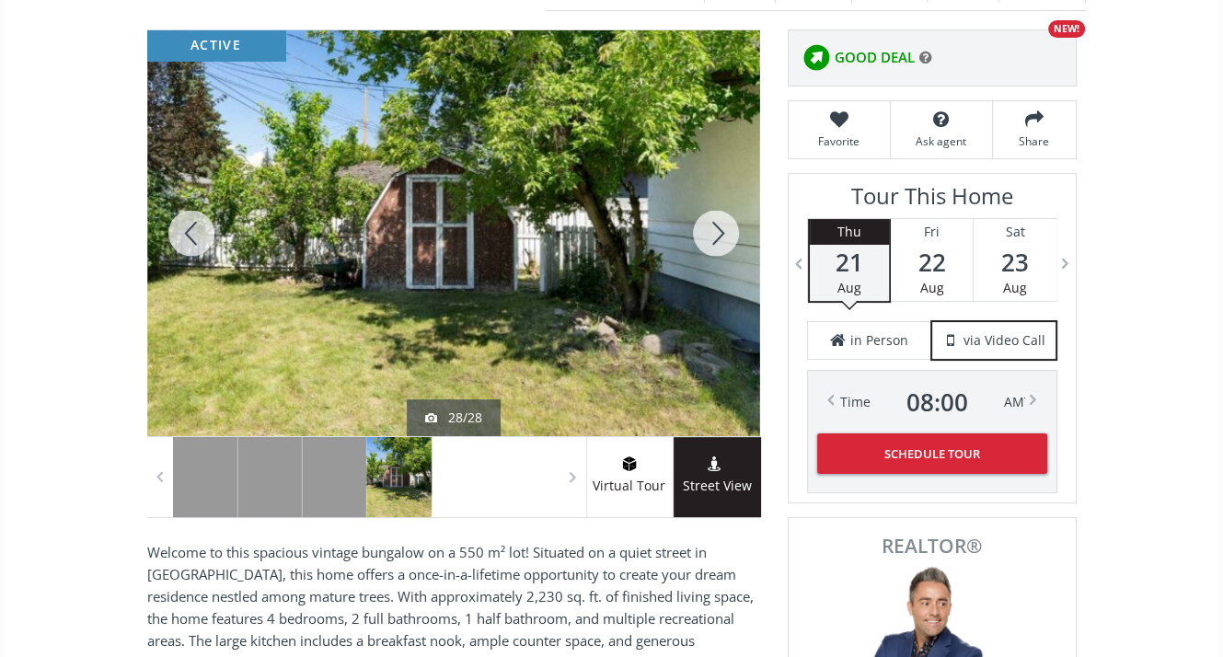
click at [210, 191] on div at bounding box center [191, 233] width 88 height 406
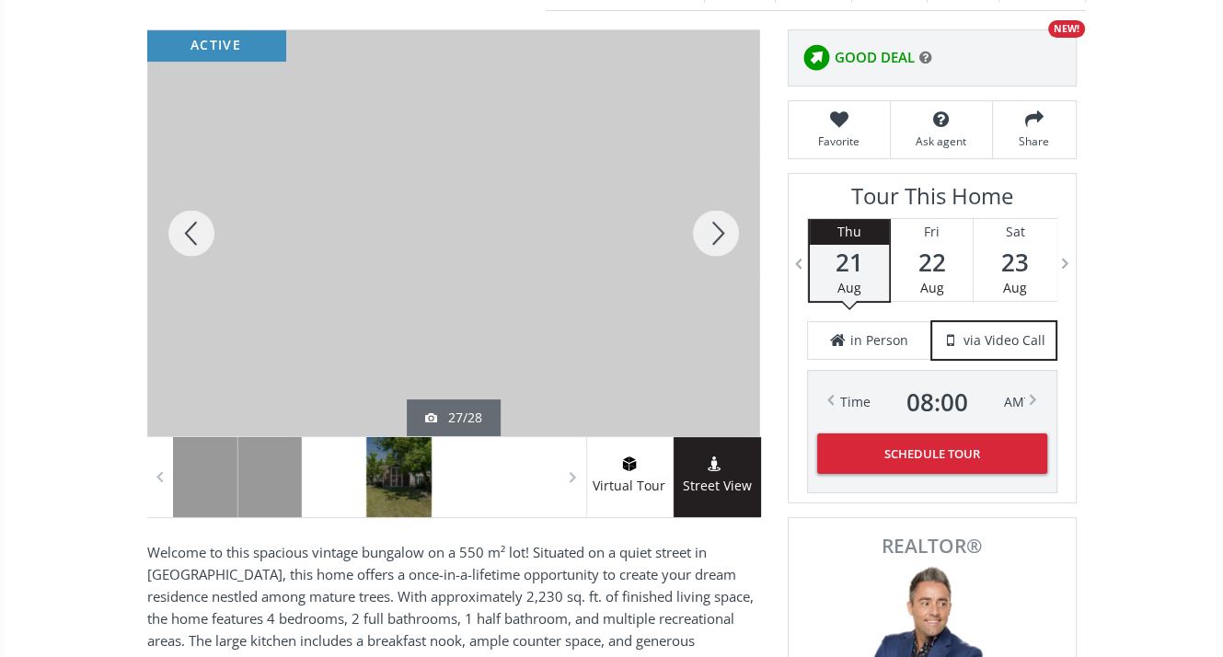
click at [719, 203] on div at bounding box center [716, 233] width 88 height 406
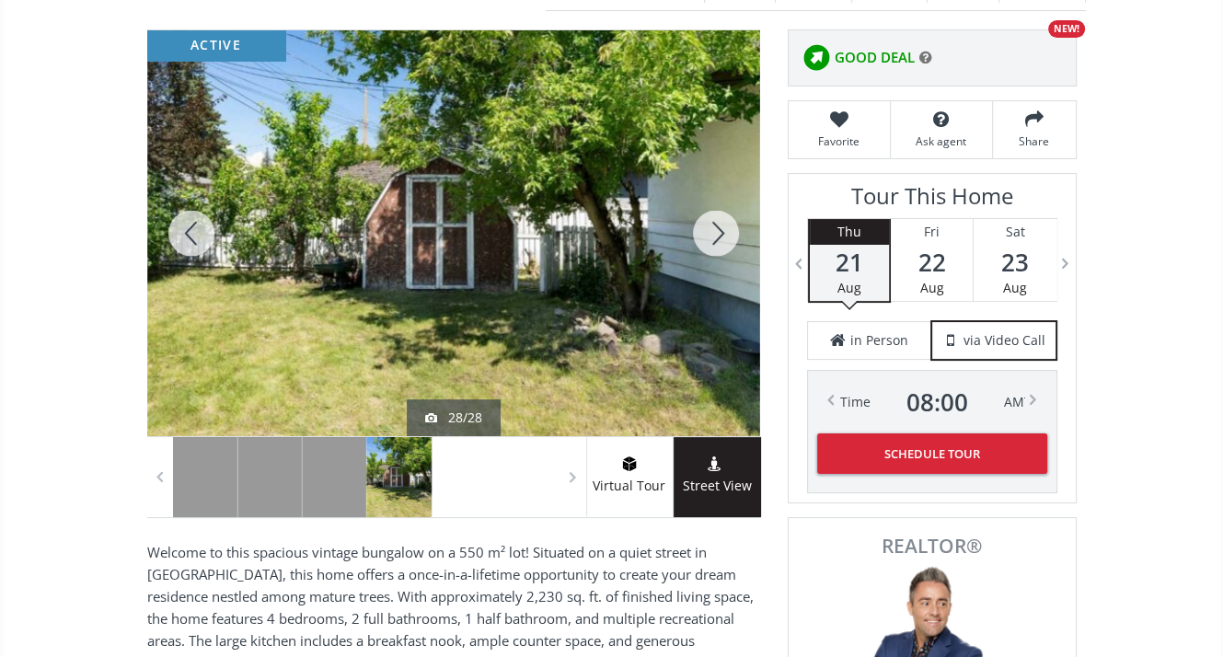
click at [719, 203] on div at bounding box center [716, 233] width 88 height 406
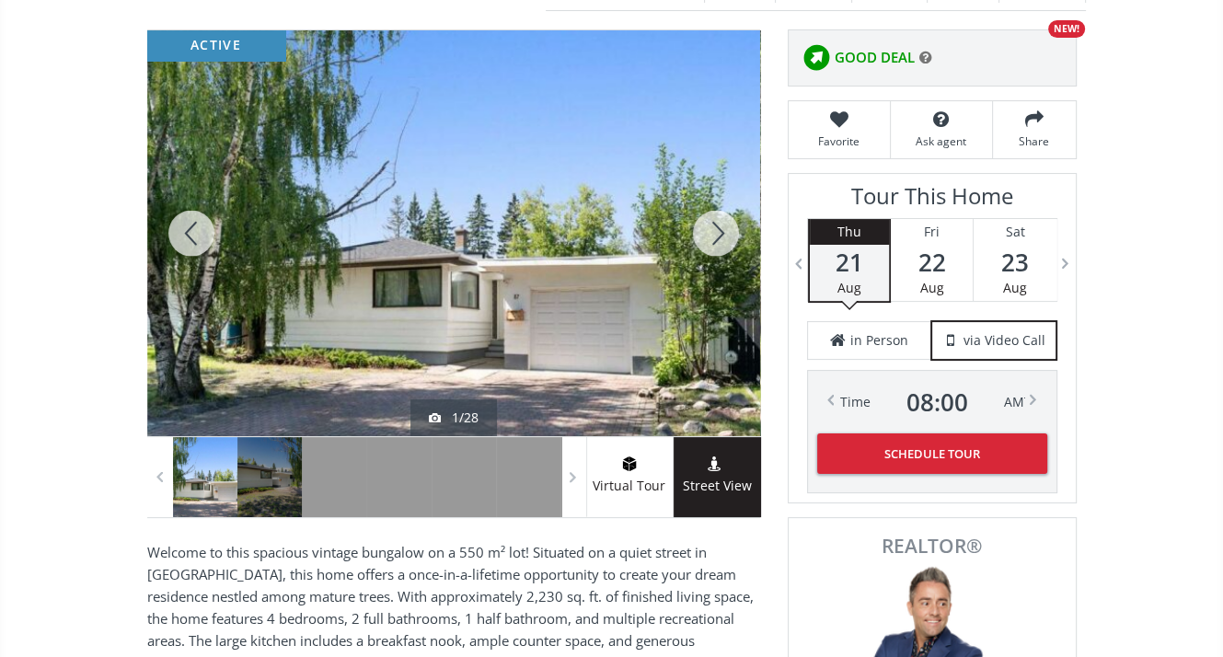
click at [719, 203] on div at bounding box center [716, 233] width 88 height 406
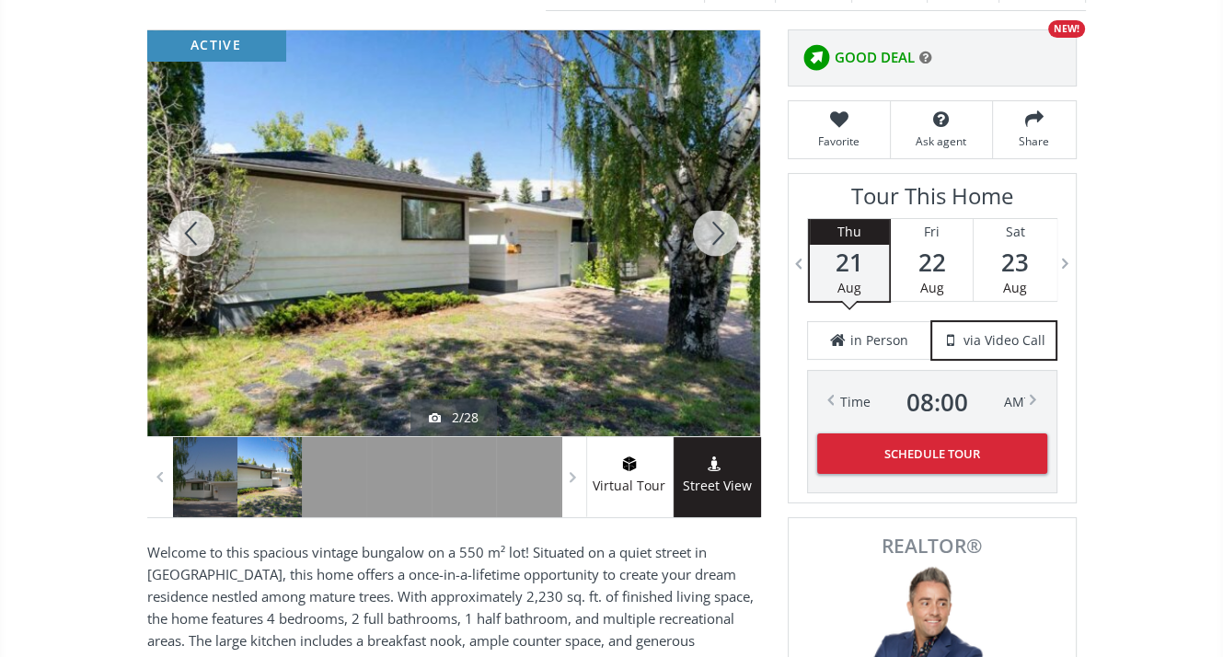
click at [719, 203] on div at bounding box center [716, 233] width 88 height 406
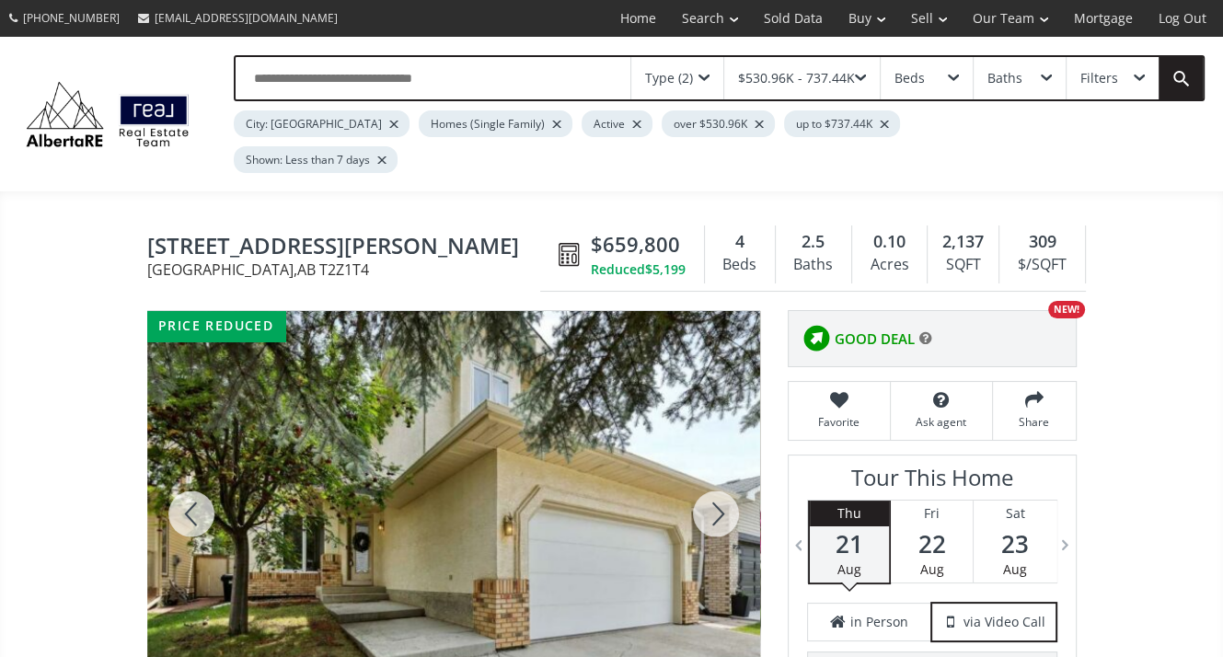
click at [714, 474] on div at bounding box center [716, 514] width 88 height 406
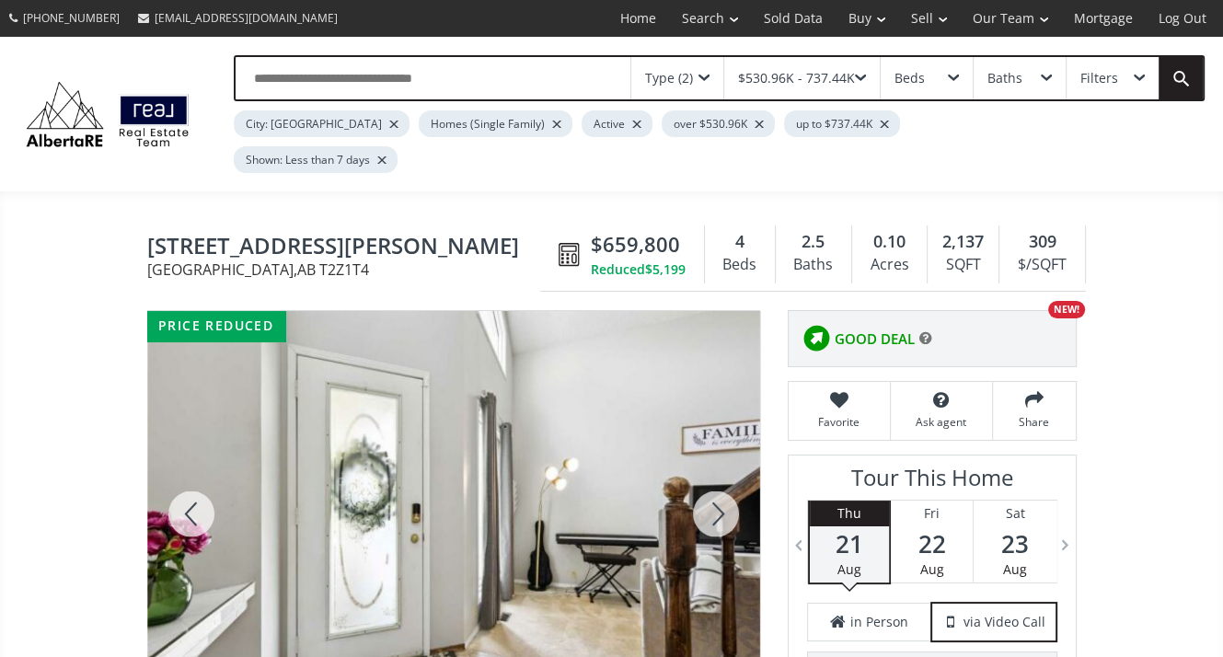
click at [714, 474] on div at bounding box center [716, 514] width 88 height 406
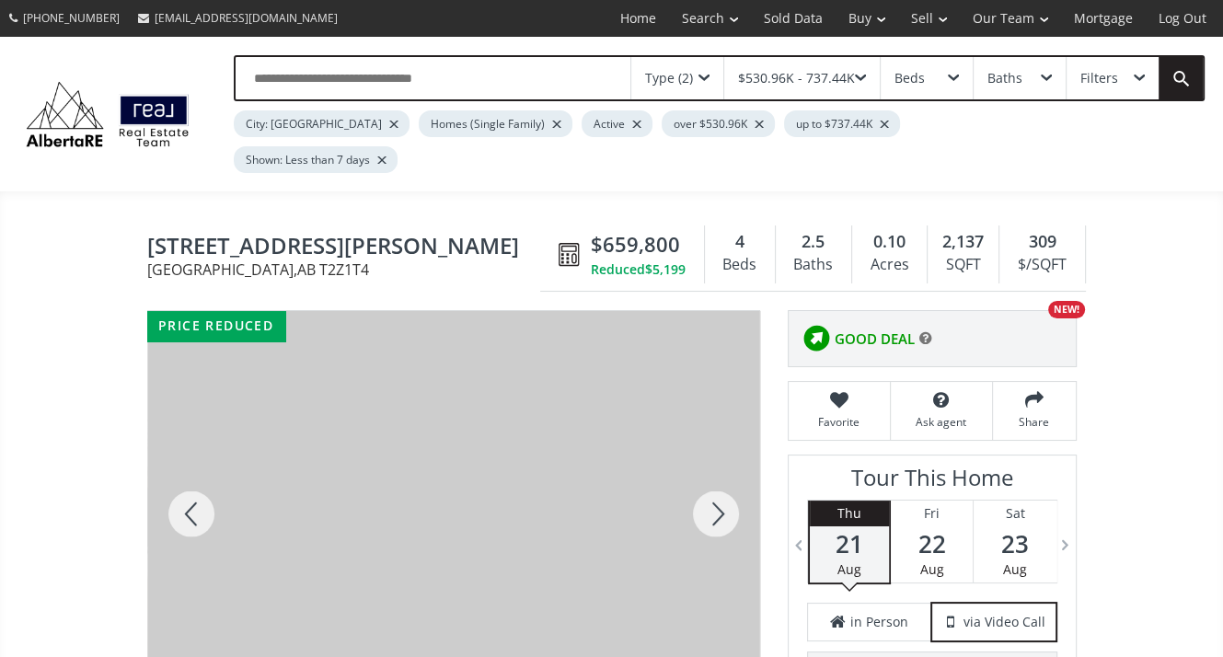
click at [714, 474] on div at bounding box center [716, 514] width 88 height 406
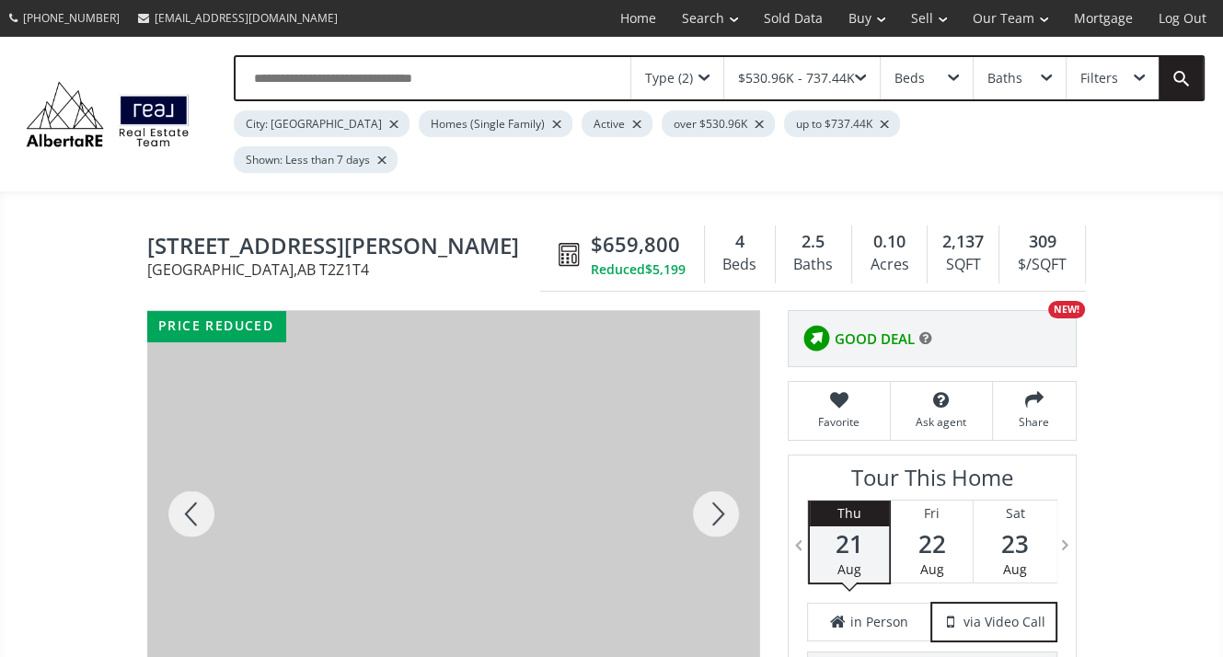
click at [714, 474] on div at bounding box center [716, 514] width 88 height 406
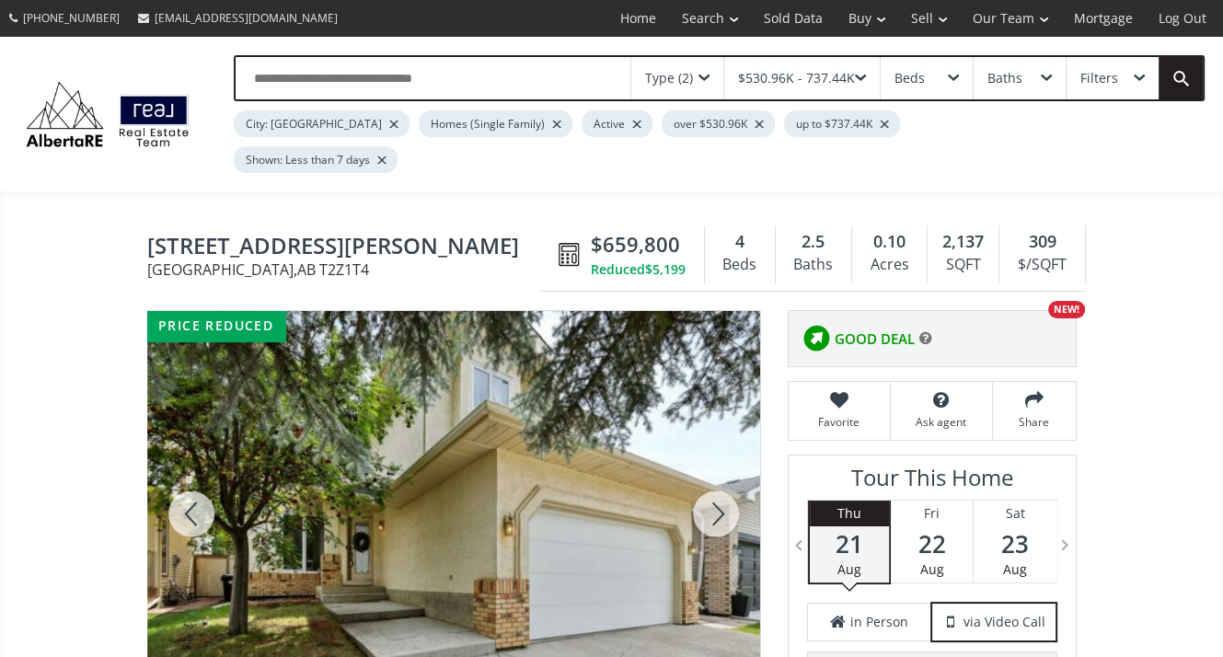
click at [714, 474] on div at bounding box center [716, 514] width 88 height 406
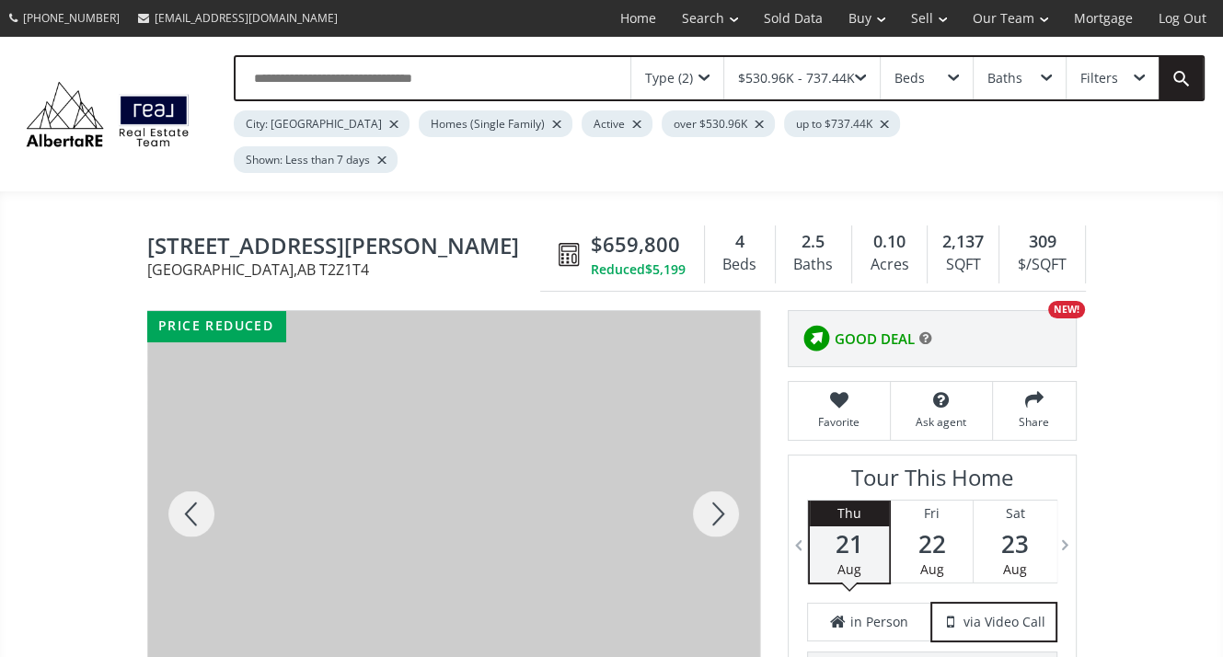
click at [714, 474] on div at bounding box center [716, 514] width 88 height 406
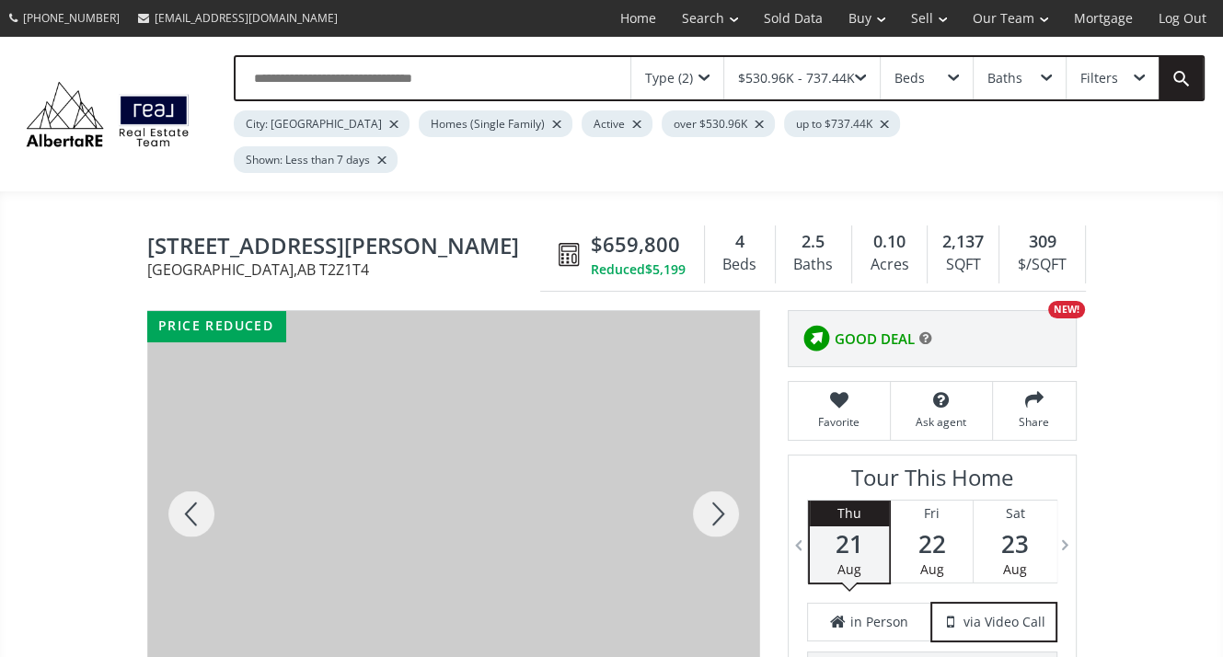
click at [714, 474] on div at bounding box center [716, 514] width 88 height 406
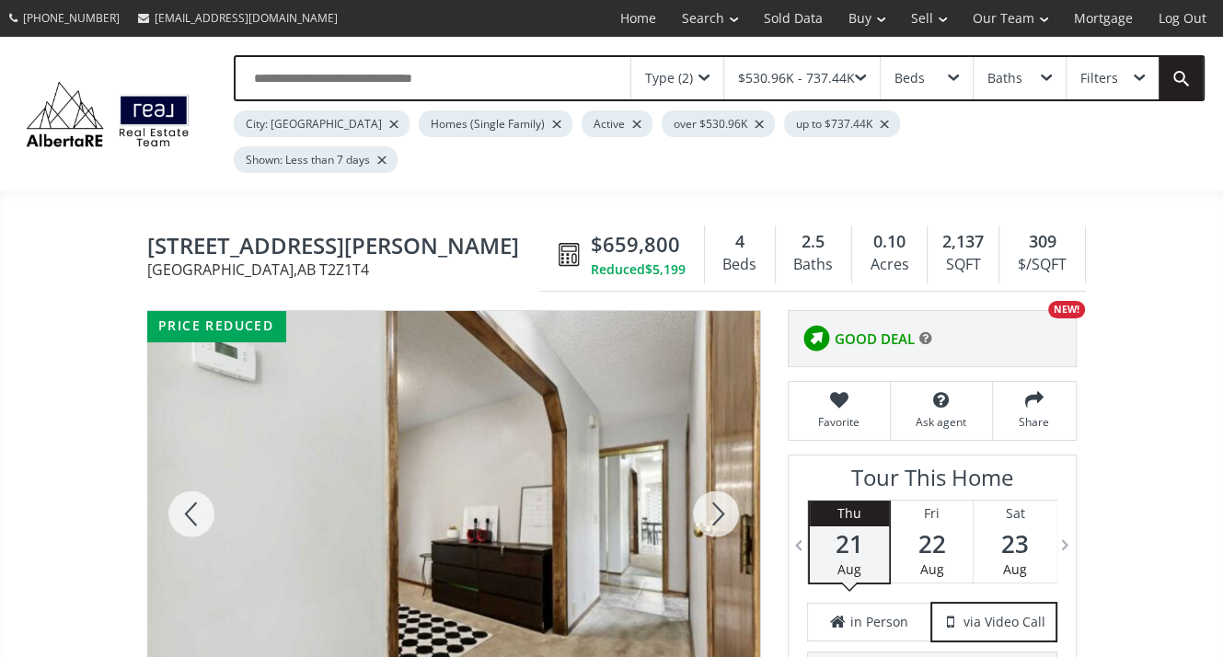
click at [714, 474] on div at bounding box center [716, 514] width 88 height 406
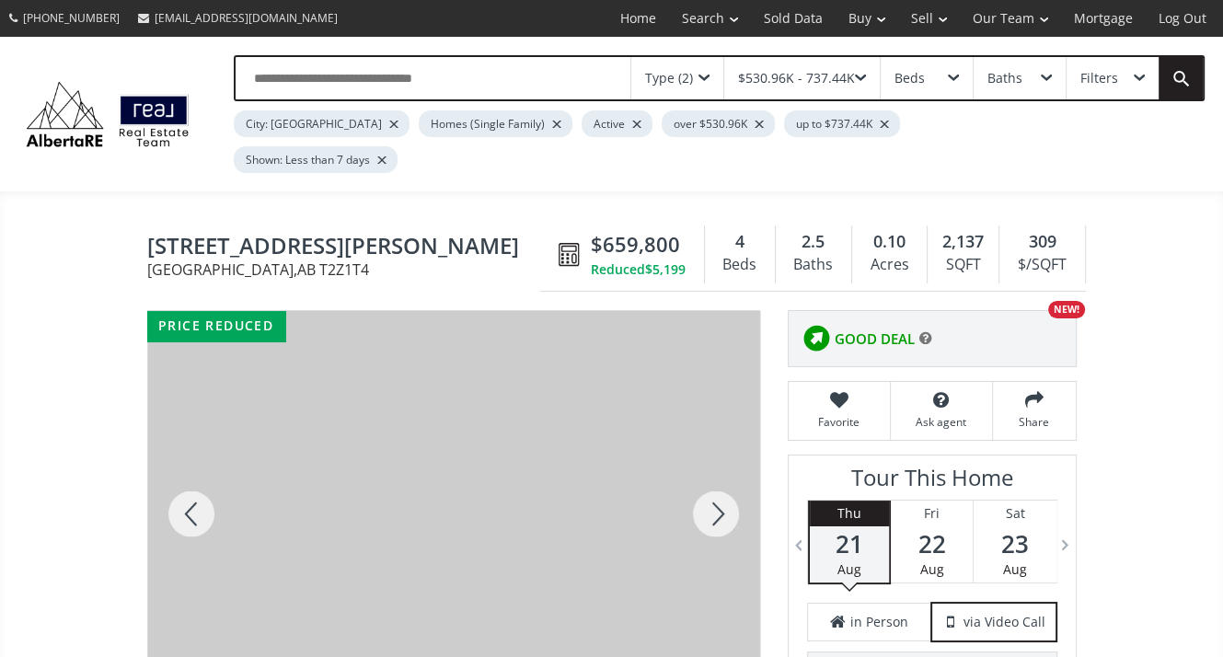
click at [714, 474] on div at bounding box center [716, 514] width 88 height 406
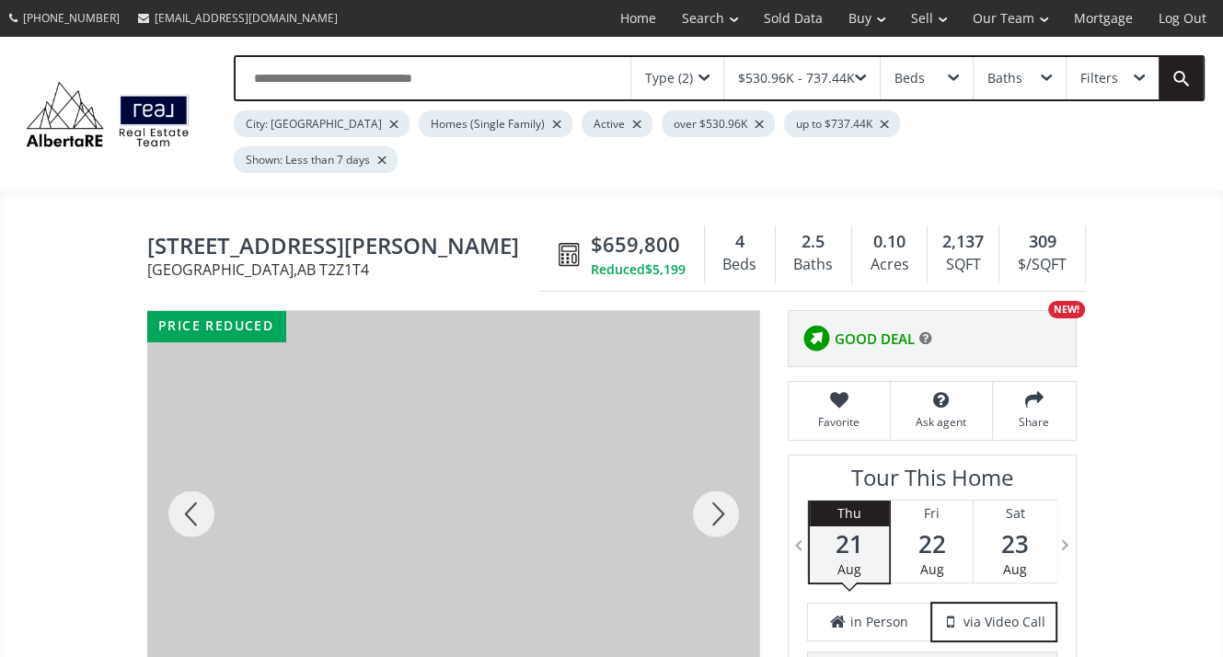
click at [714, 474] on div at bounding box center [716, 514] width 88 height 406
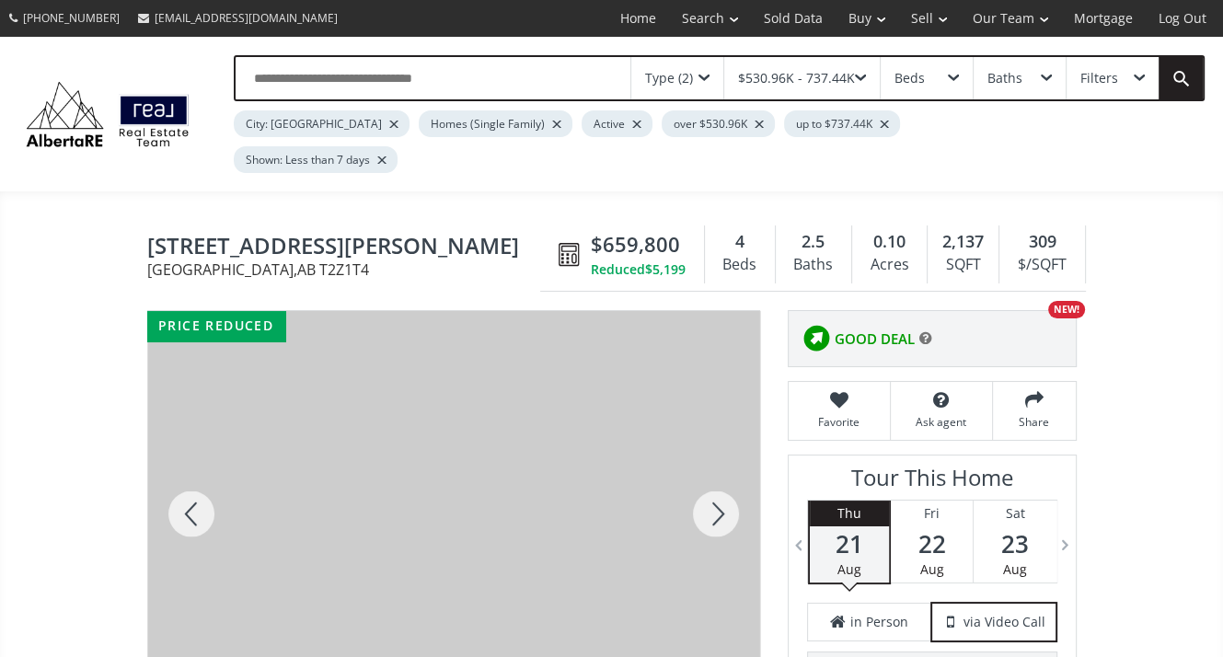
click at [714, 474] on div at bounding box center [716, 514] width 88 height 406
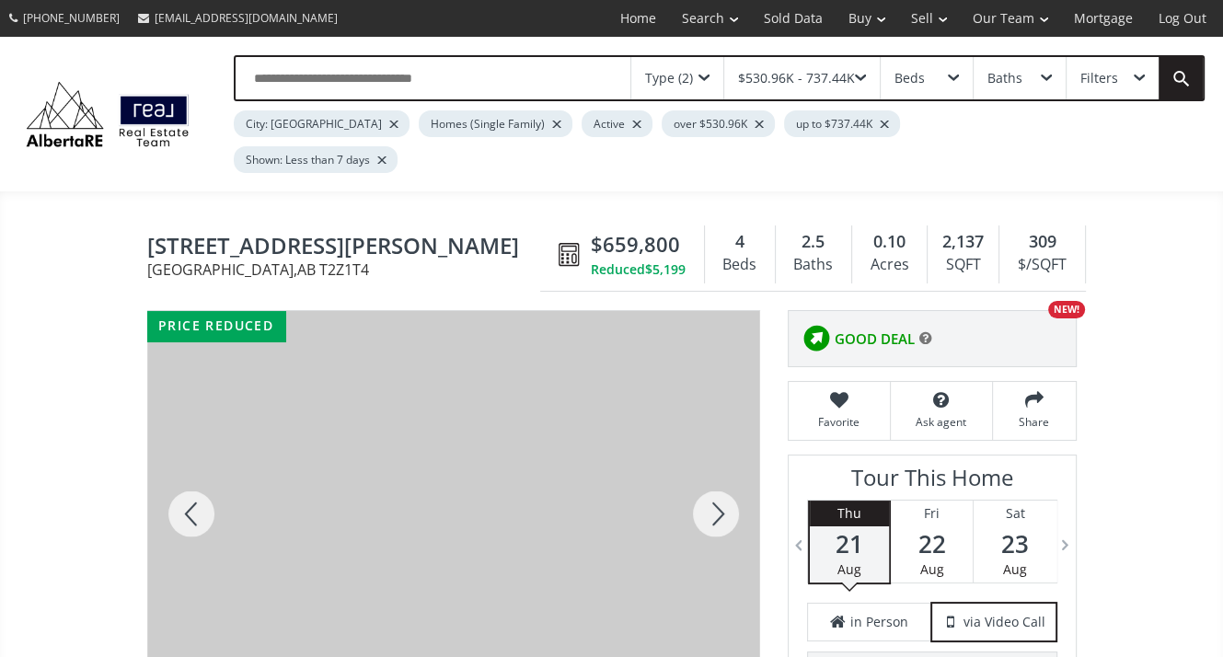
click at [714, 474] on div at bounding box center [716, 514] width 88 height 406
click at [189, 469] on div at bounding box center [191, 514] width 88 height 406
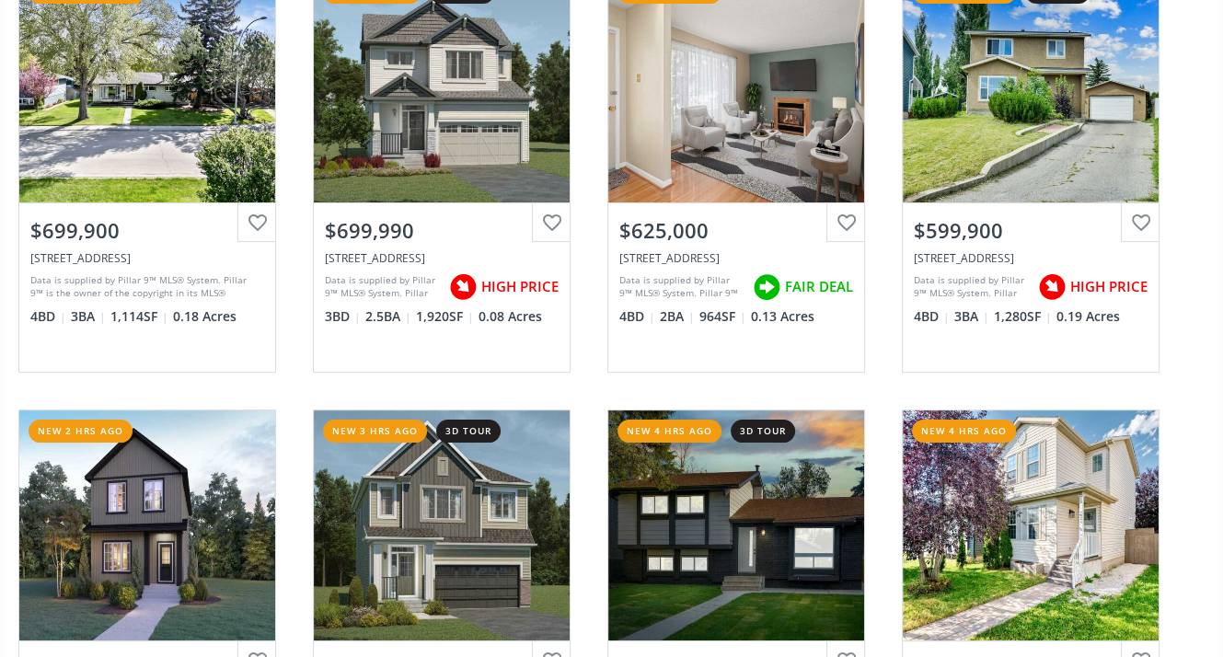
scroll to position [552, 0]
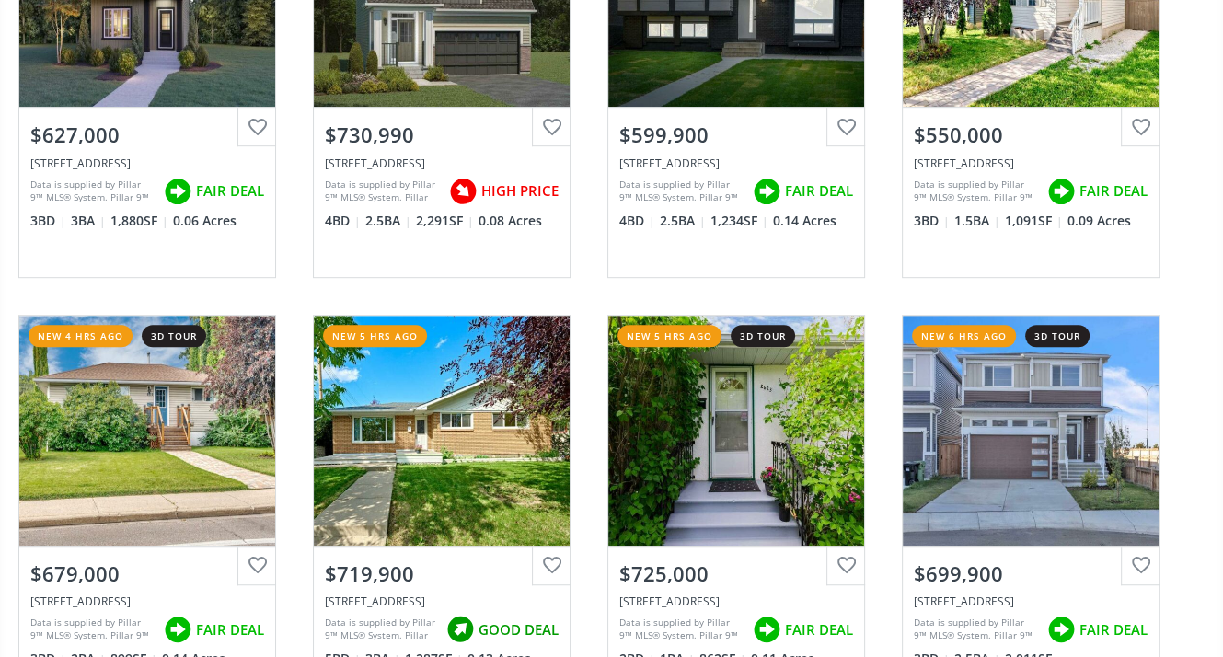
scroll to position [828, 0]
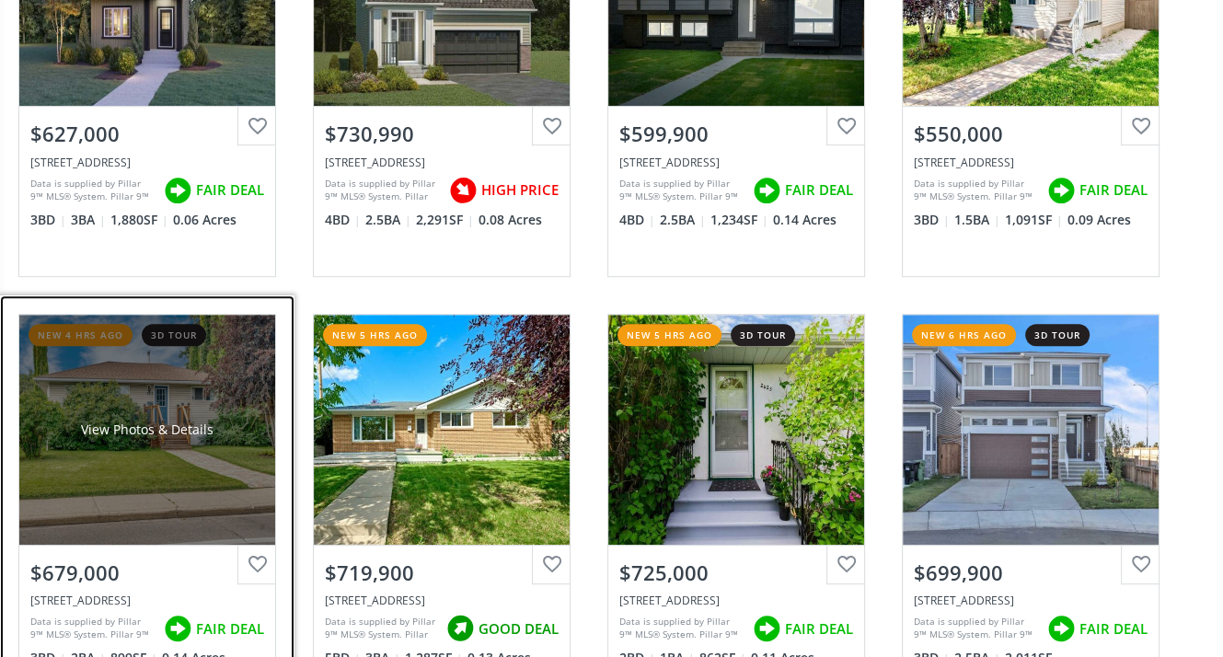
click at [90, 480] on div "View Photos & Details" at bounding box center [147, 430] width 256 height 230
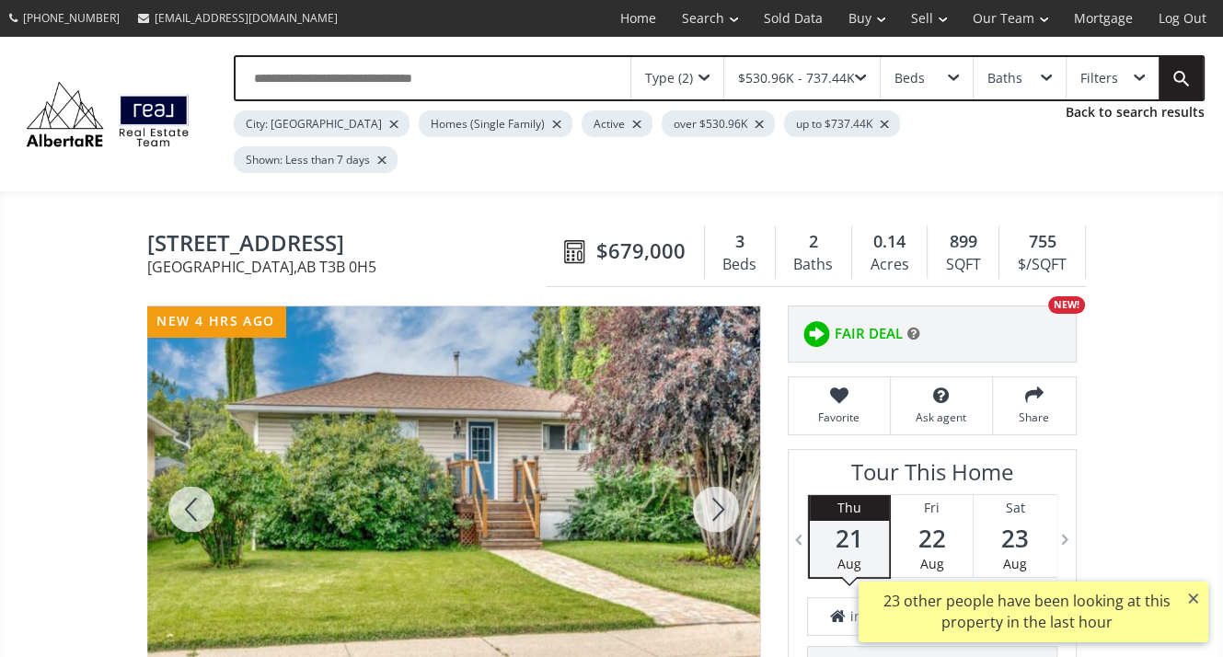
click at [722, 469] on div at bounding box center [716, 510] width 88 height 406
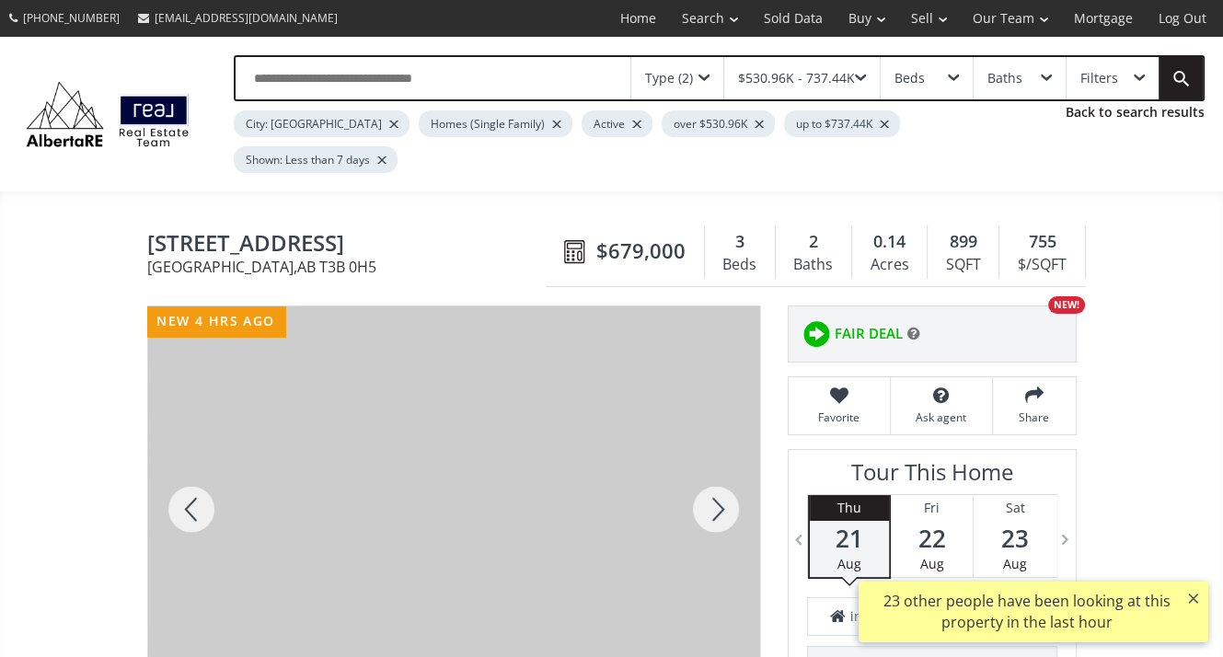
click at [722, 469] on div at bounding box center [716, 510] width 88 height 406
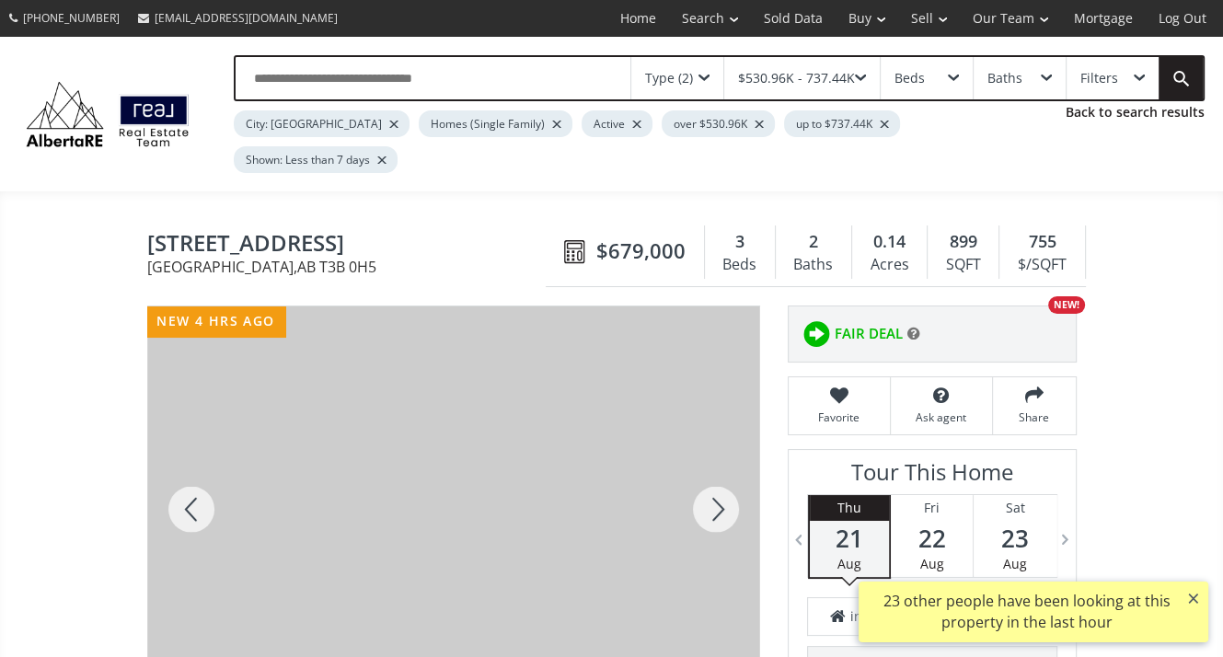
click at [721, 467] on div at bounding box center [716, 510] width 88 height 406
click at [707, 466] on div at bounding box center [716, 510] width 88 height 406
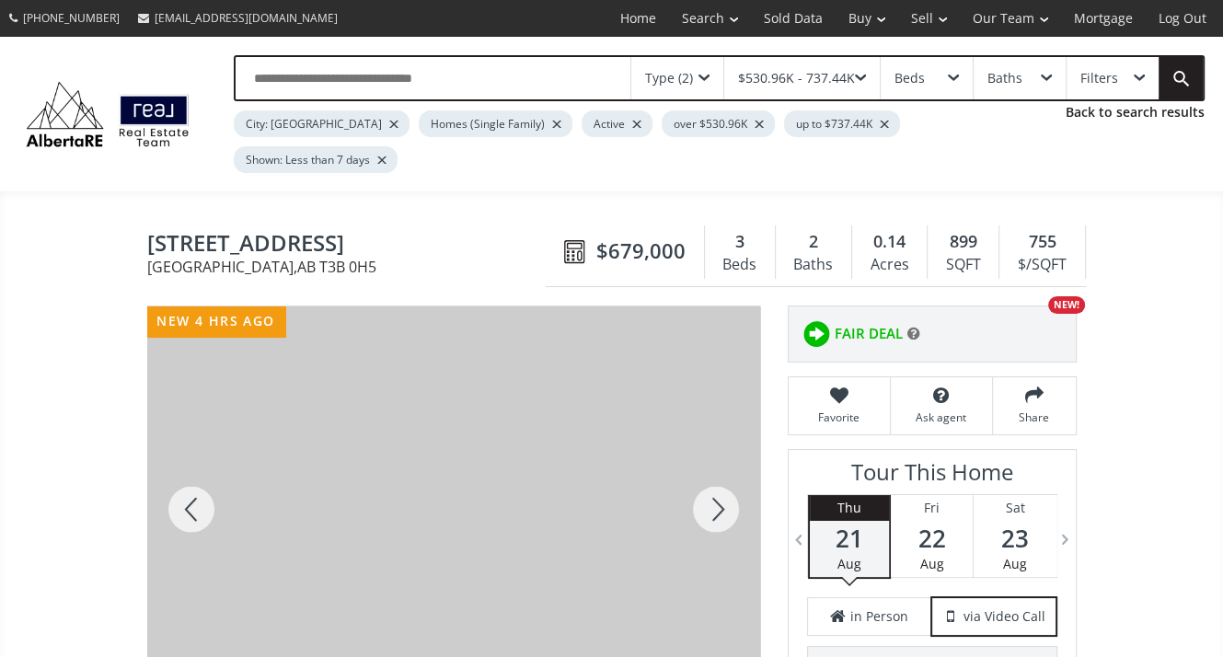
click at [707, 466] on div at bounding box center [716, 510] width 88 height 406
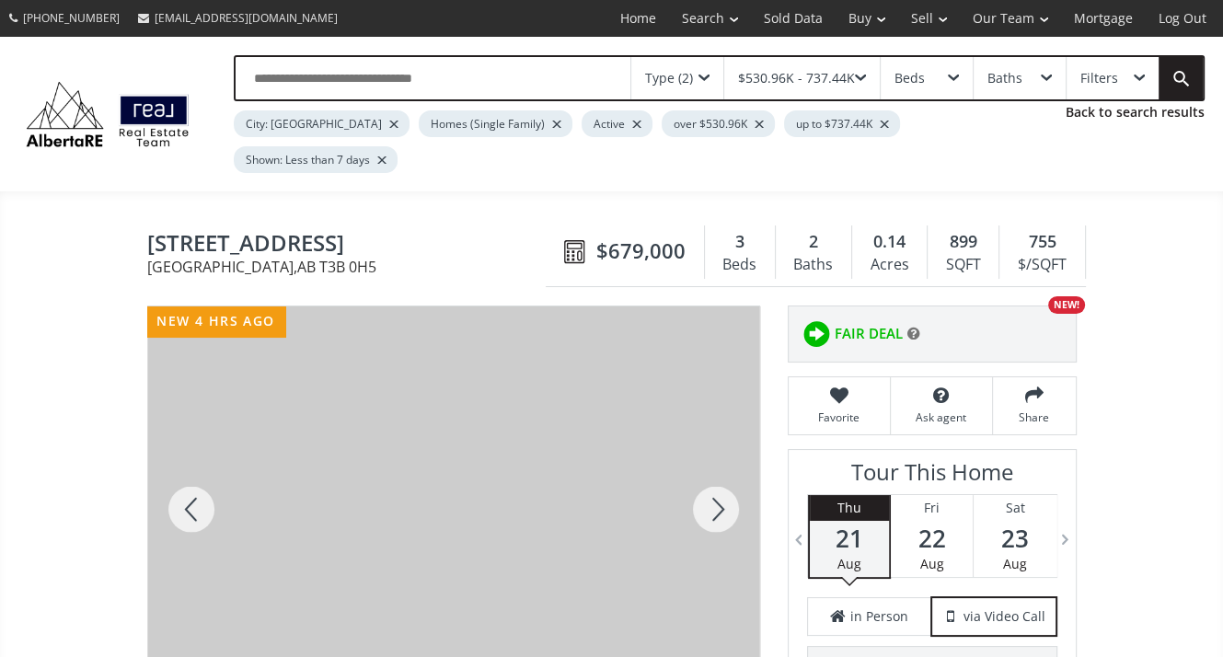
click at [707, 466] on div at bounding box center [716, 510] width 88 height 406
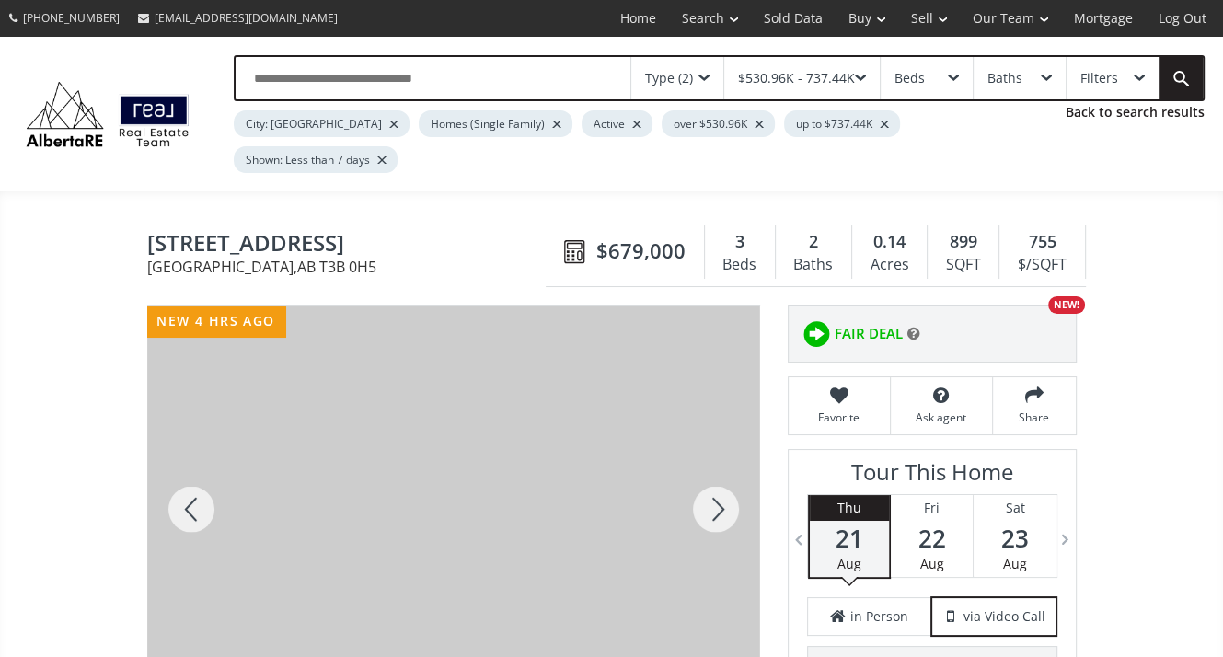
click at [707, 466] on div at bounding box center [716, 510] width 88 height 406
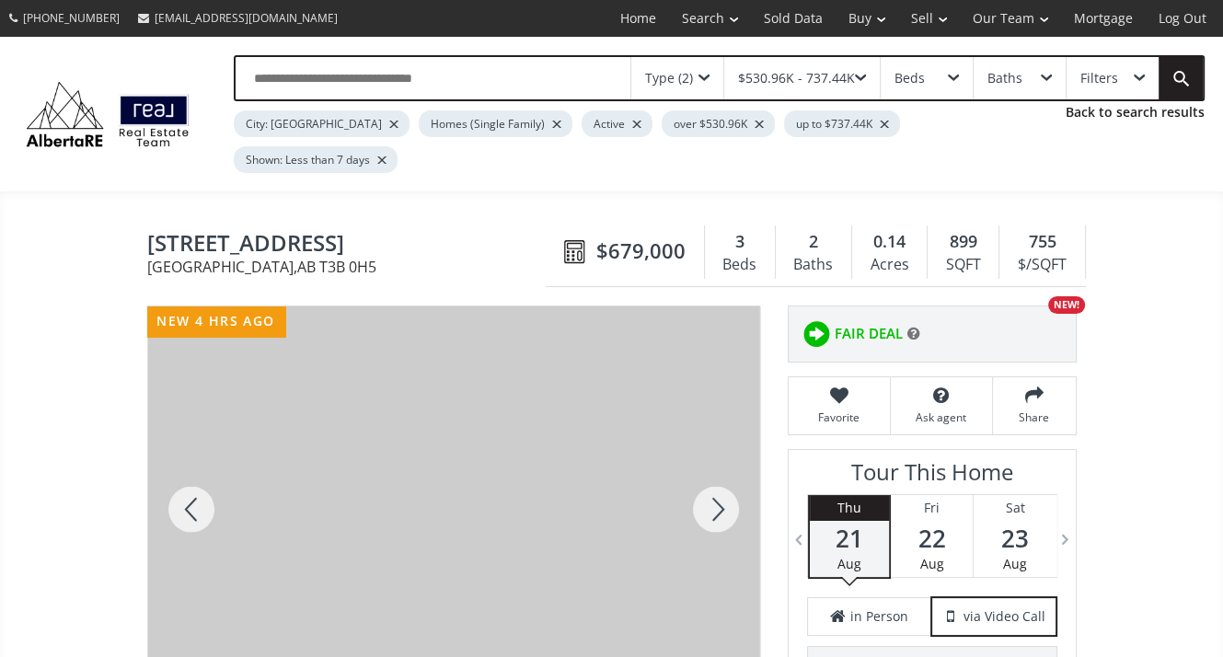
click at [707, 466] on div at bounding box center [716, 510] width 88 height 406
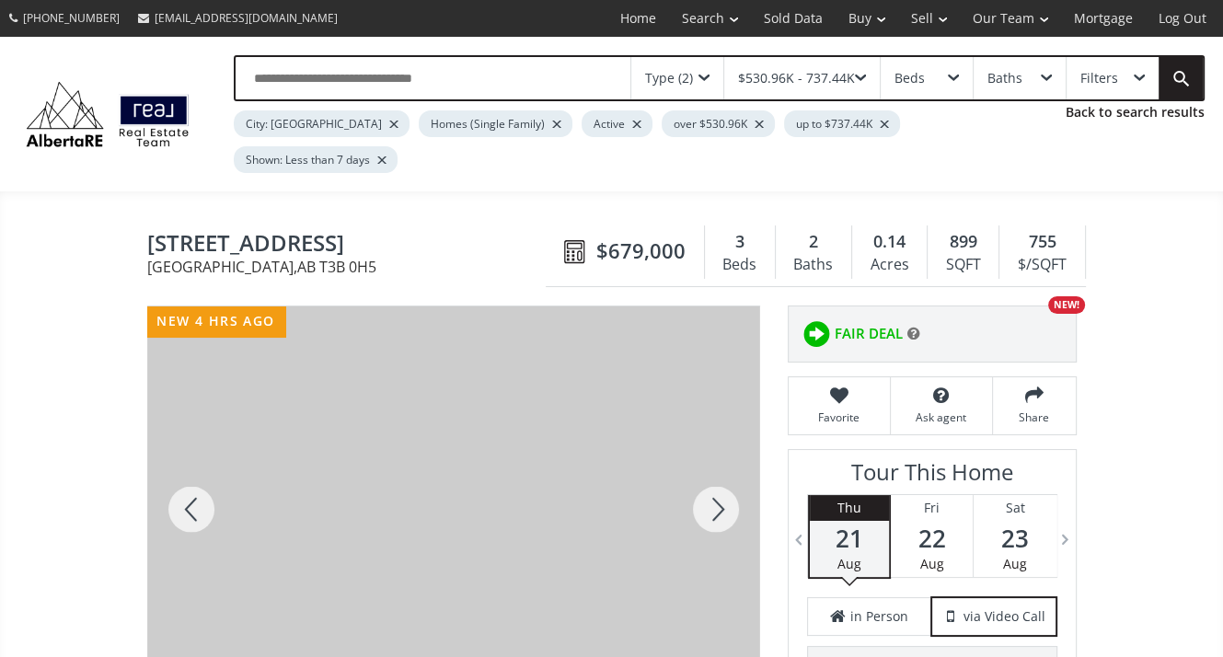
click at [707, 466] on div at bounding box center [716, 510] width 88 height 406
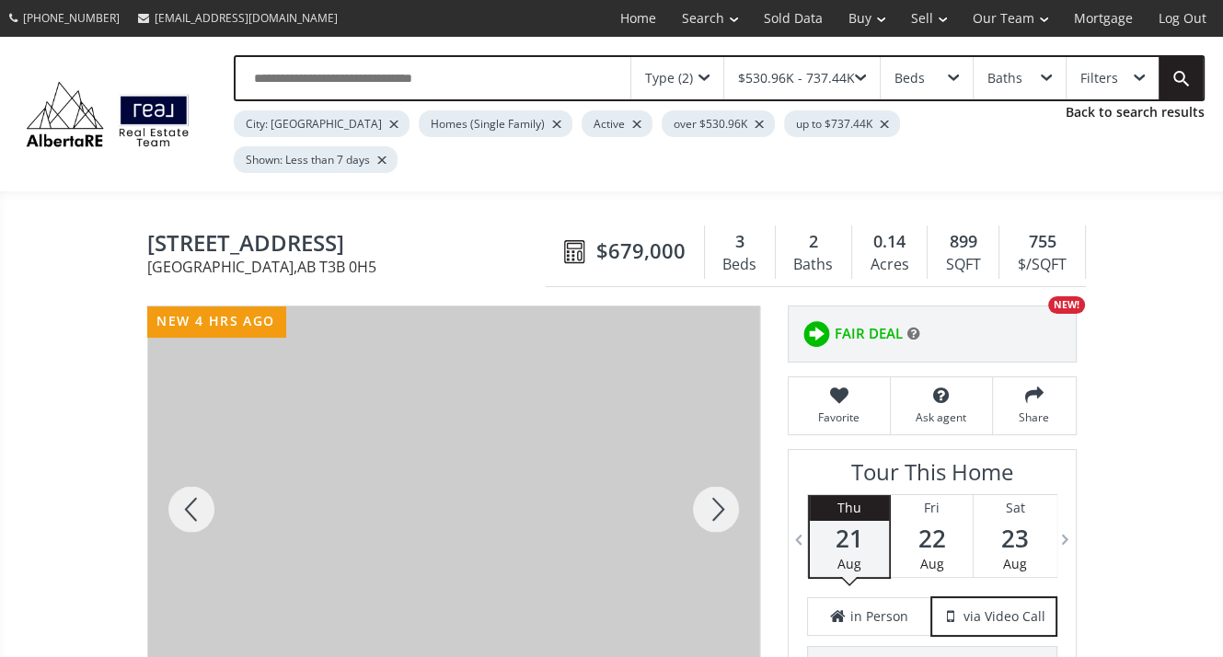
click at [707, 466] on div at bounding box center [716, 510] width 88 height 406
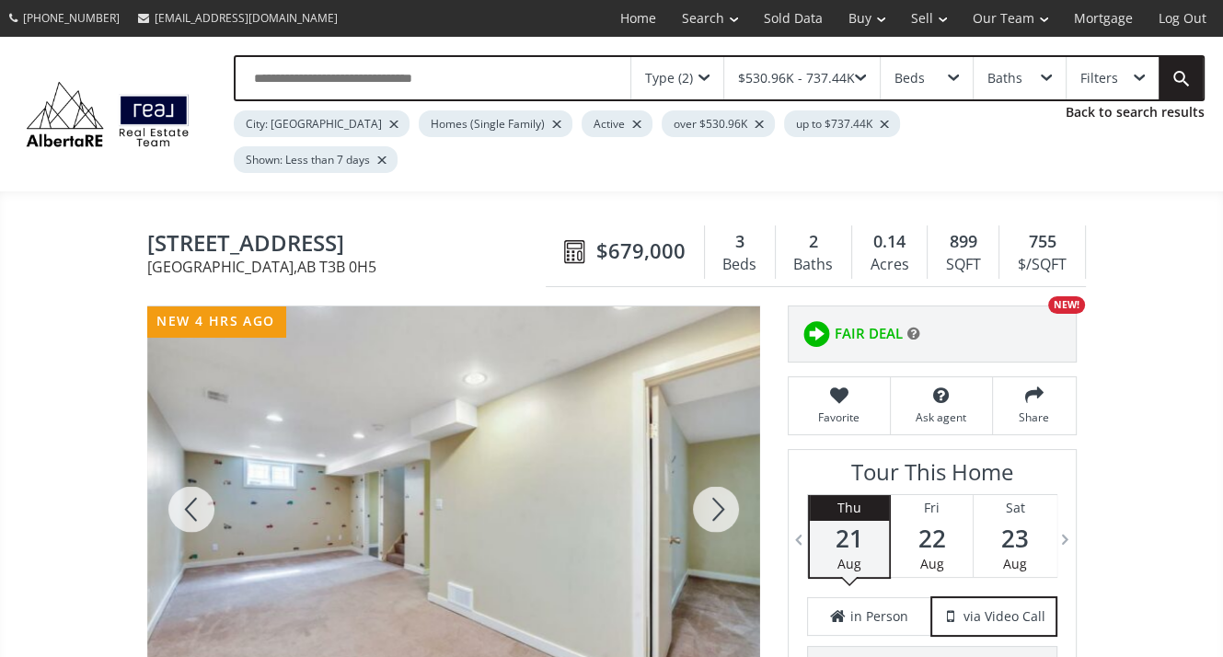
click at [707, 466] on div at bounding box center [716, 510] width 88 height 406
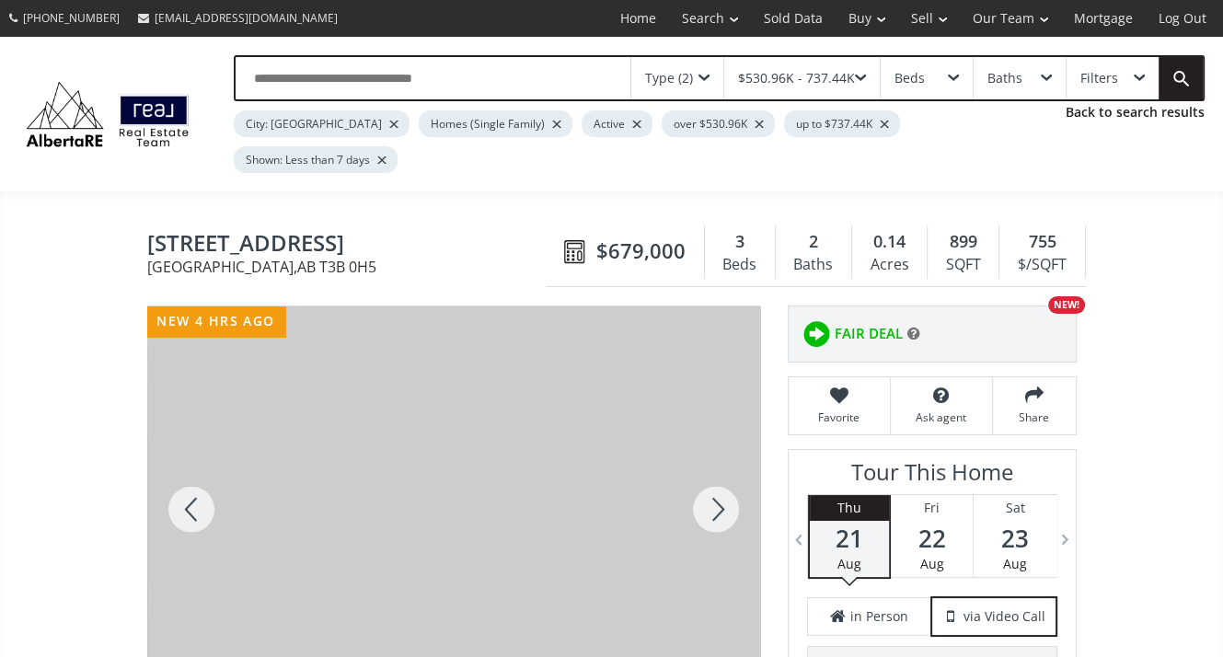
click at [707, 466] on div at bounding box center [716, 510] width 88 height 406
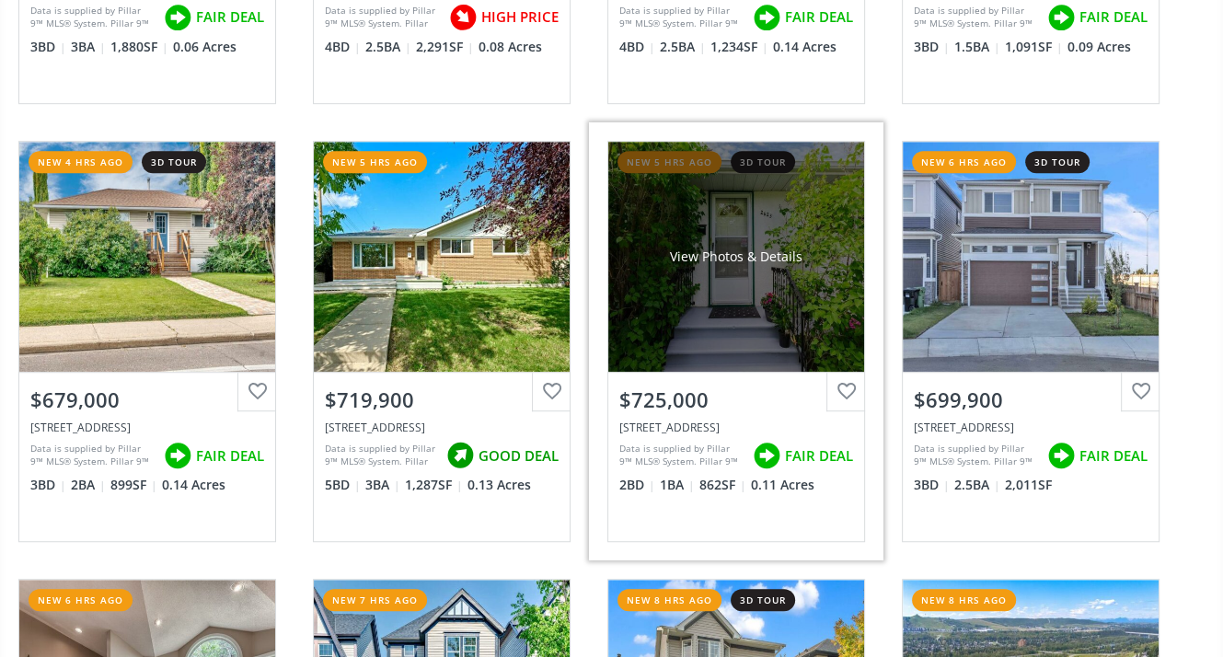
scroll to position [1013, 0]
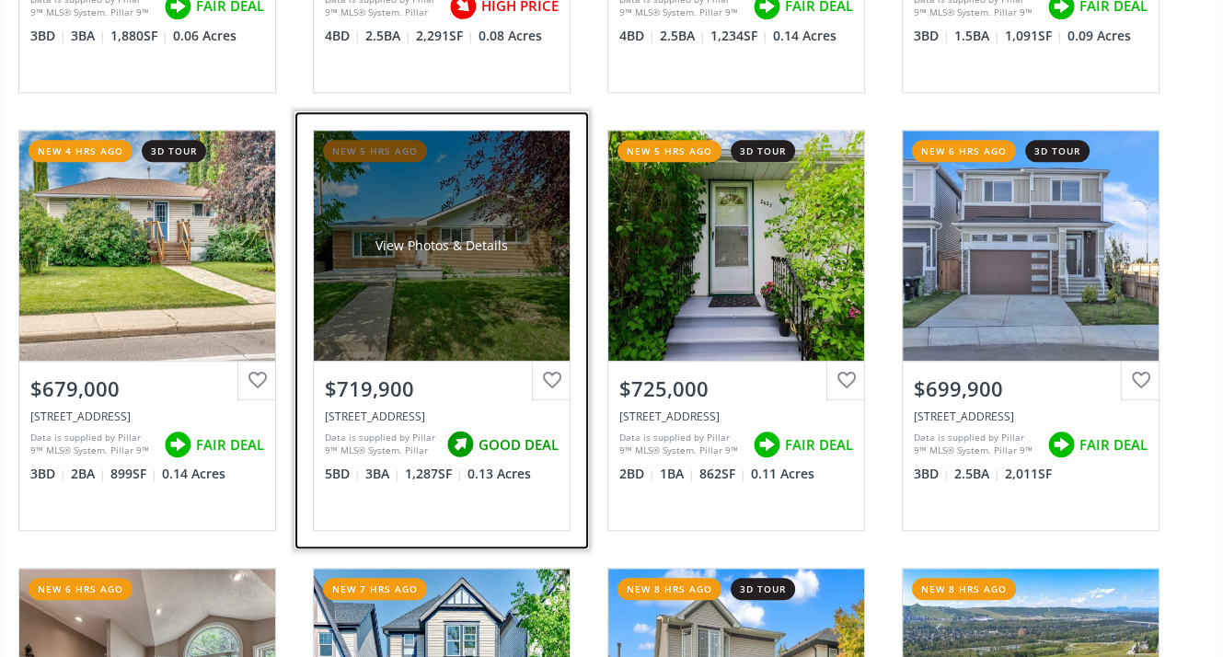
click at [402, 375] on div "$719,900" at bounding box center [442, 389] width 234 height 29
